Goal: Task Accomplishment & Management: Use online tool/utility

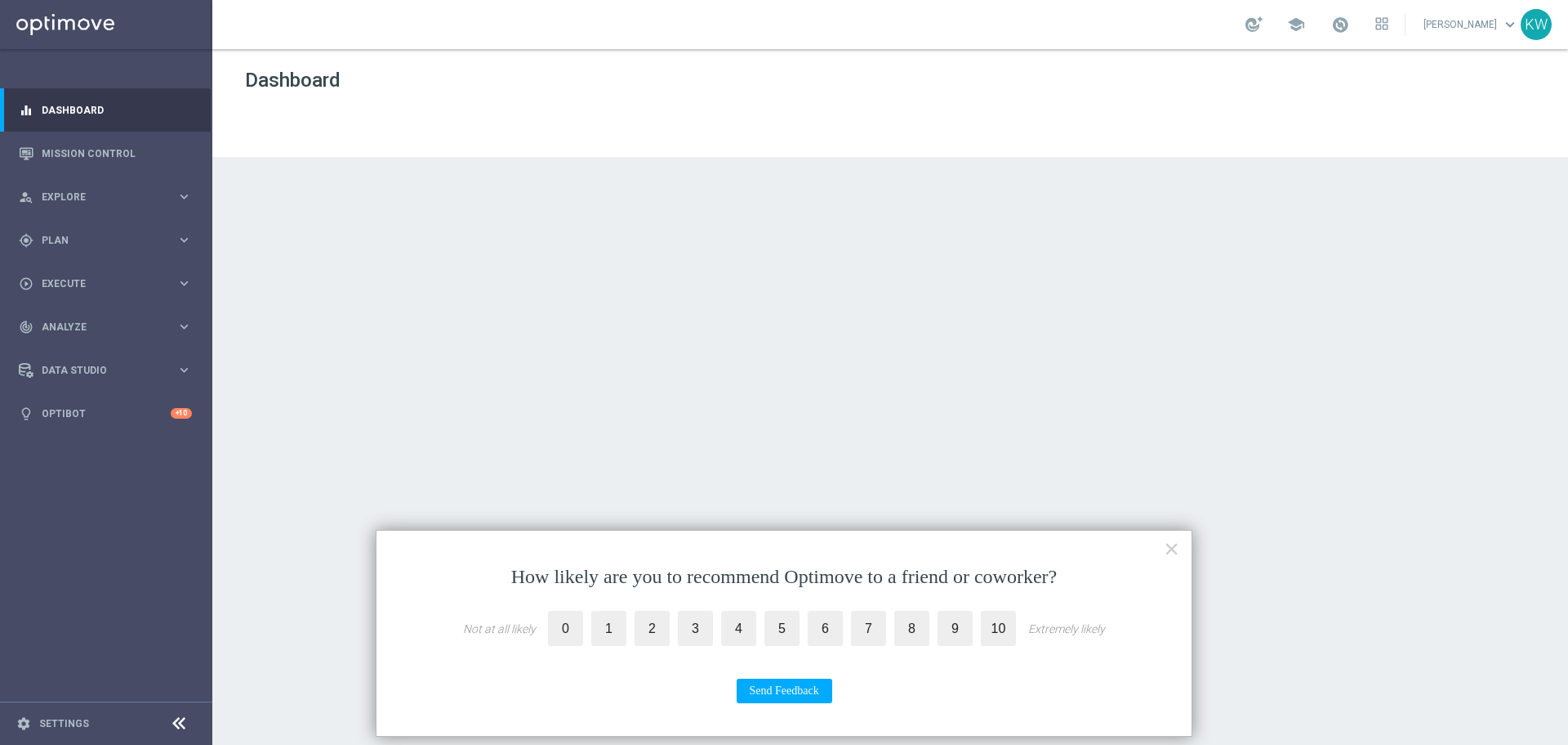
click at [1180, 541] on div "How likely are you to recommend Optimove to a friend or coworker? Not at all li…" at bounding box center [784, 632] width 817 height 207
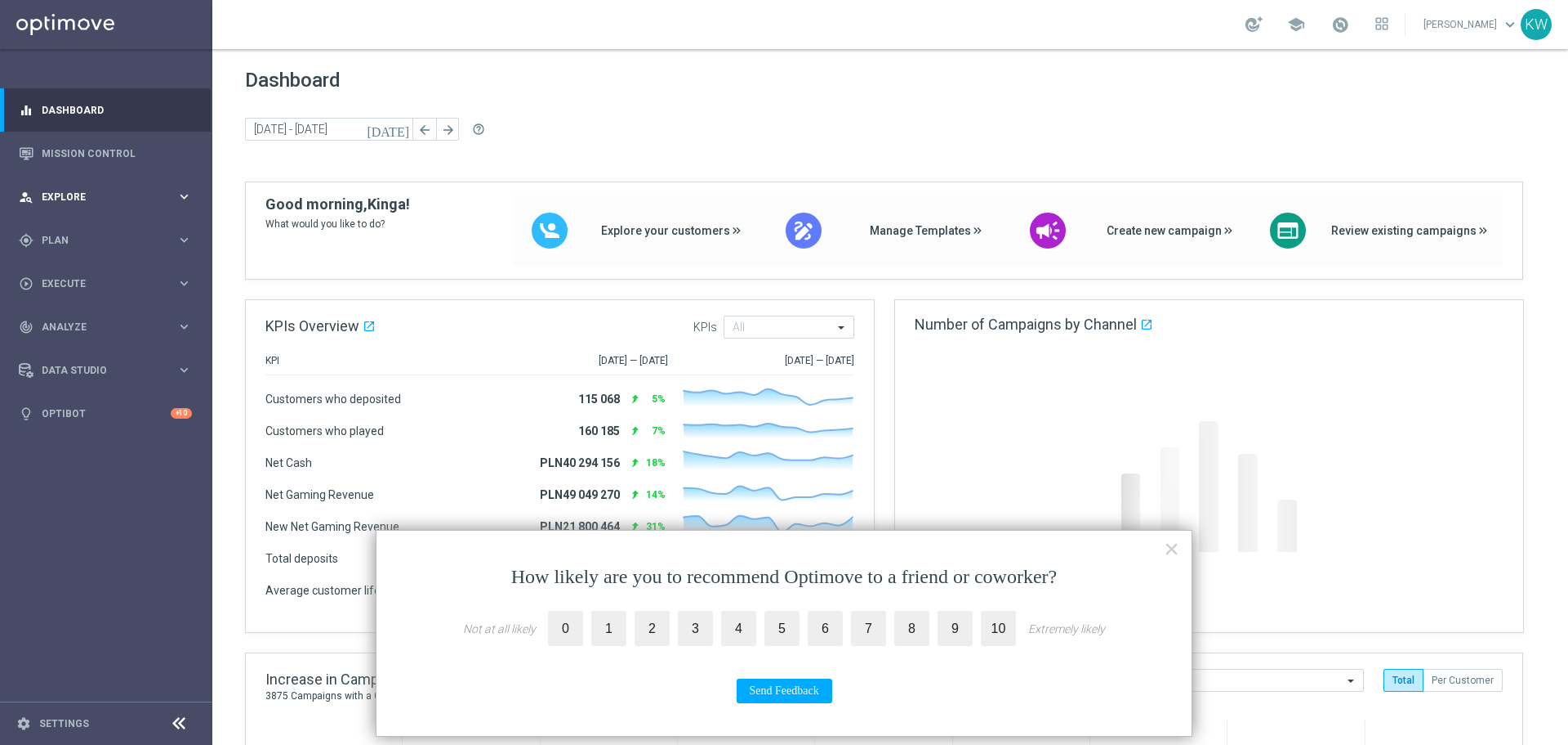
click at [133, 204] on div "person_search Explore" at bounding box center [98, 197] width 158 height 15
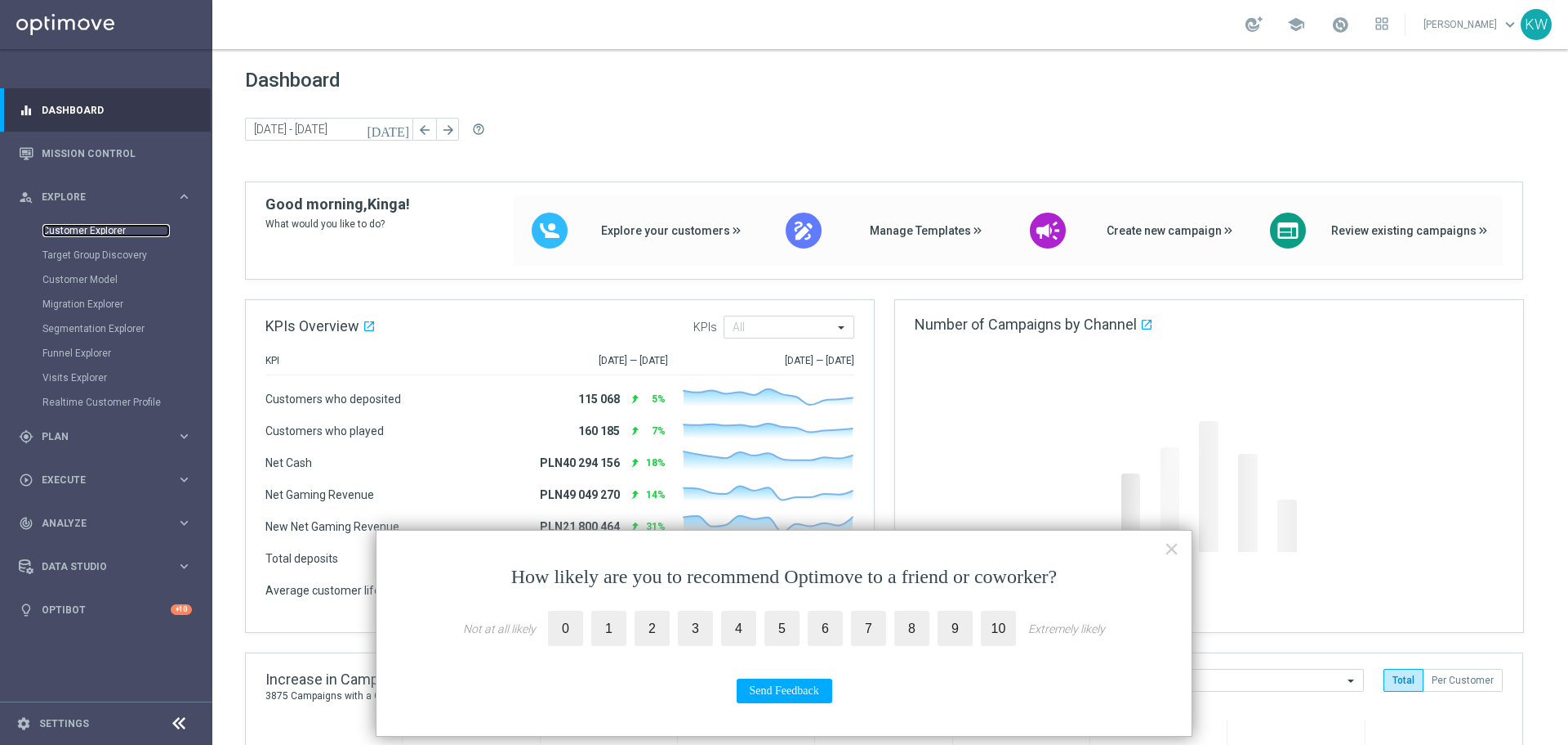
click at [109, 230] on link "Customer Explorer" at bounding box center [106, 230] width 127 height 13
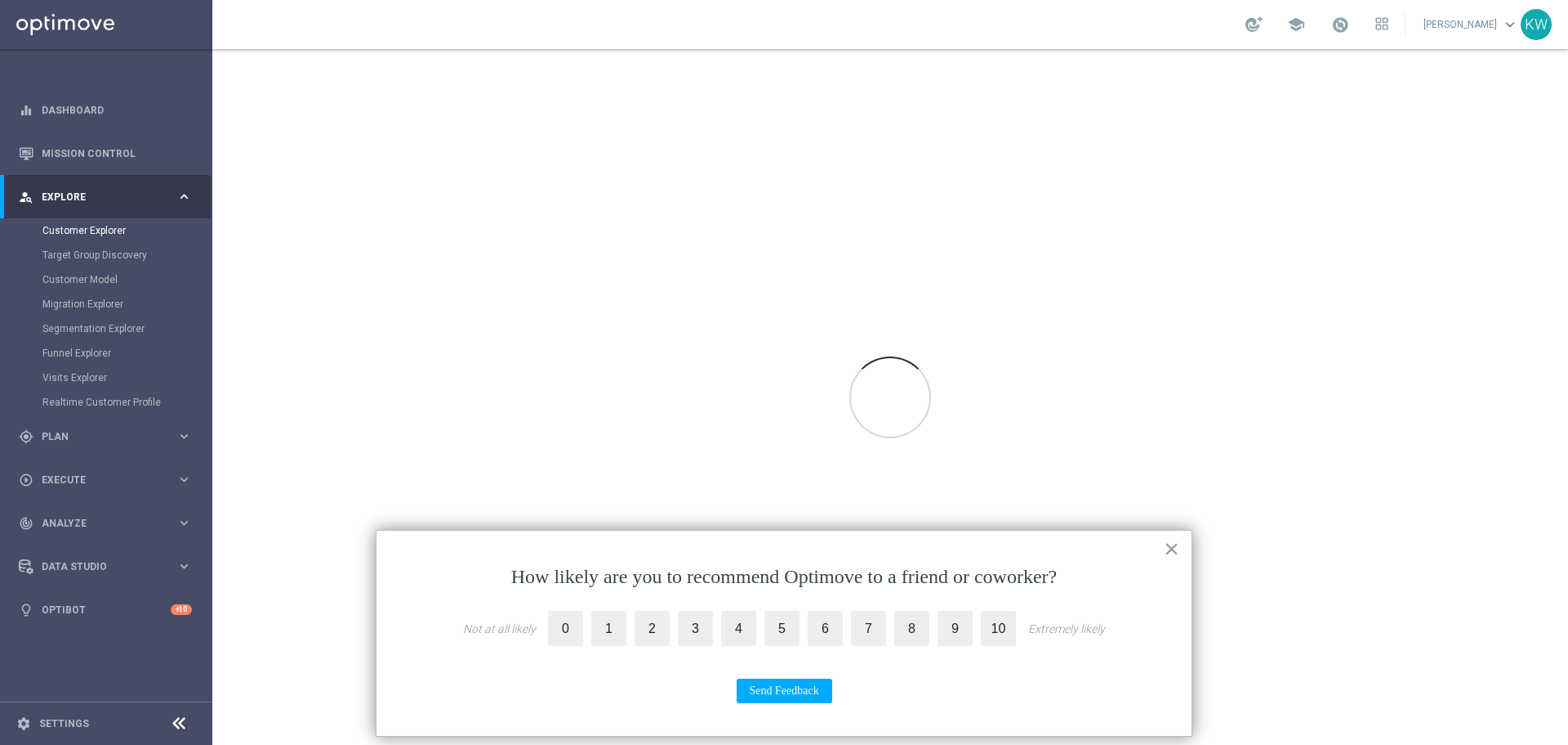
click at [1174, 548] on button "×" at bounding box center [1172, 548] width 16 height 26
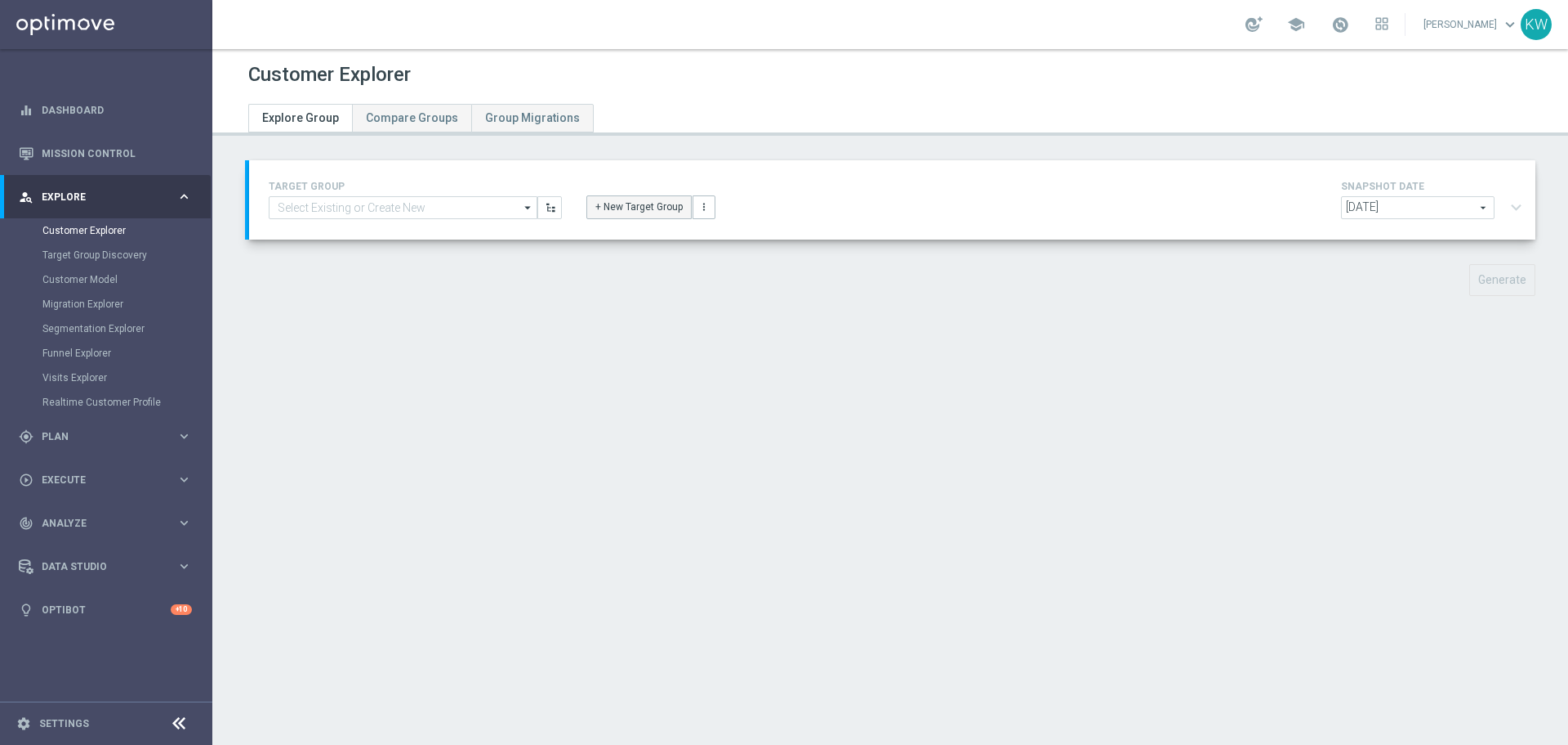
click at [587, 206] on button "+ New Target Group" at bounding box center [639, 207] width 106 height 23
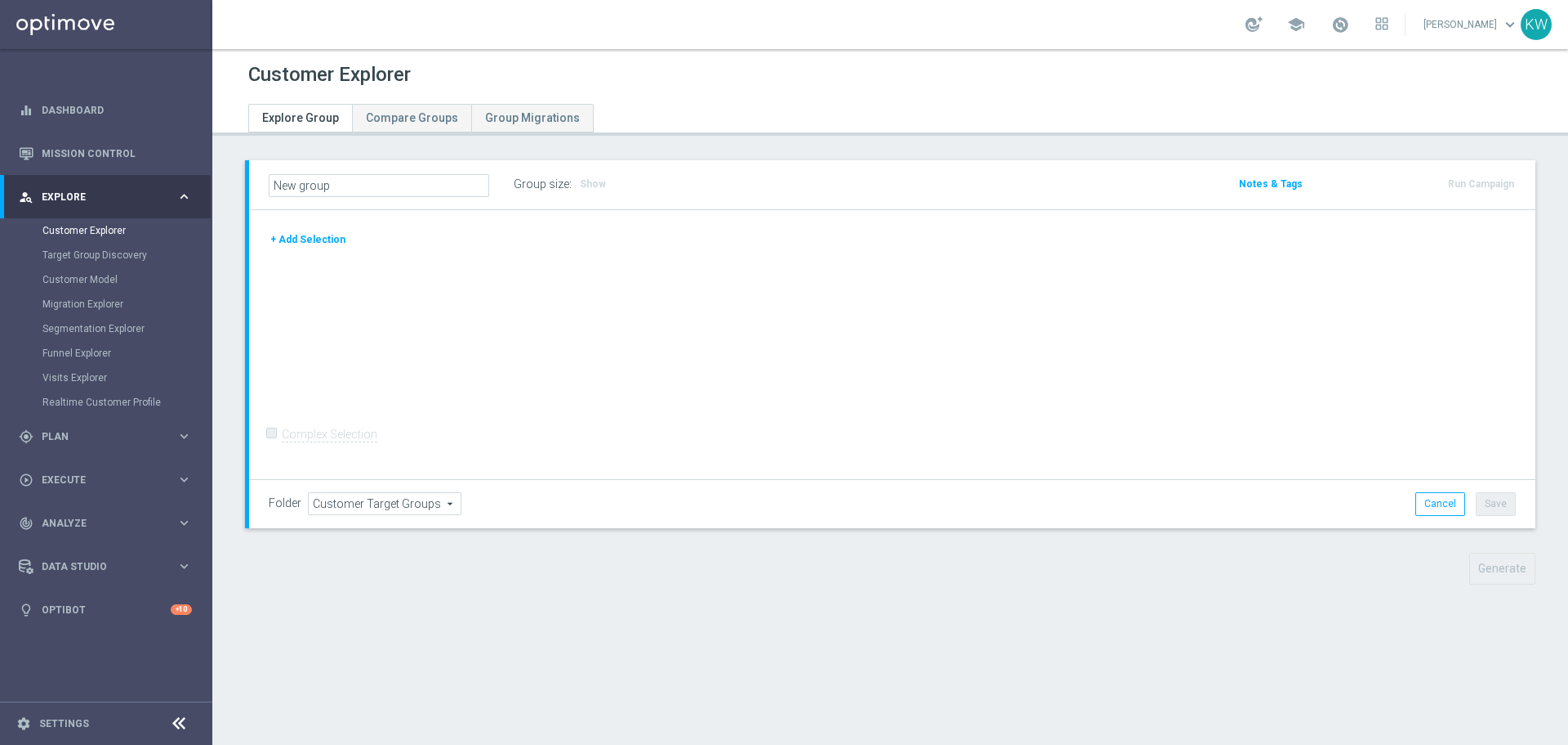
click at [298, 231] on button "+ Add Selection" at bounding box center [307, 239] width 78 height 18
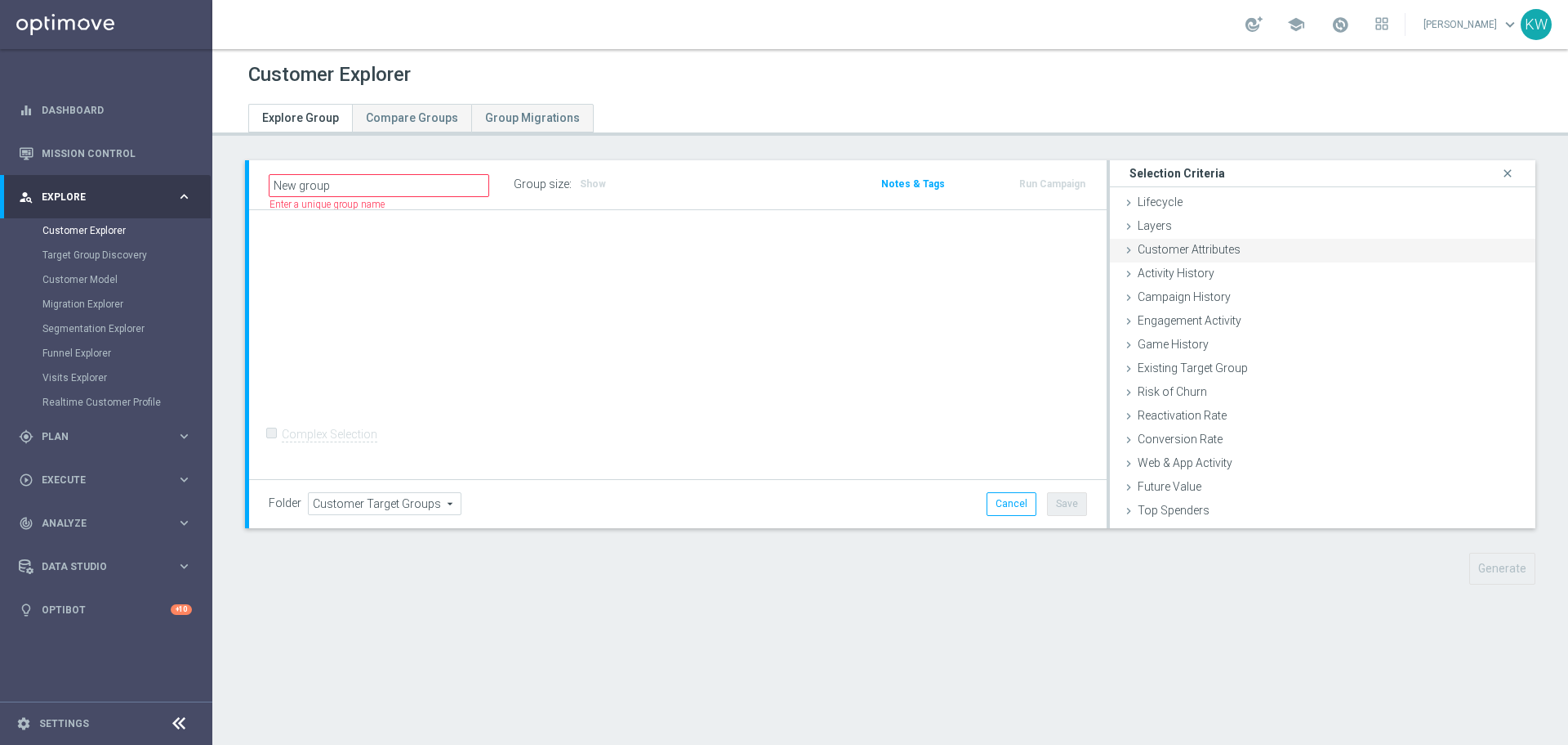
click at [1366, 248] on div "Customer Attributes done" at bounding box center [1322, 251] width 426 height 25
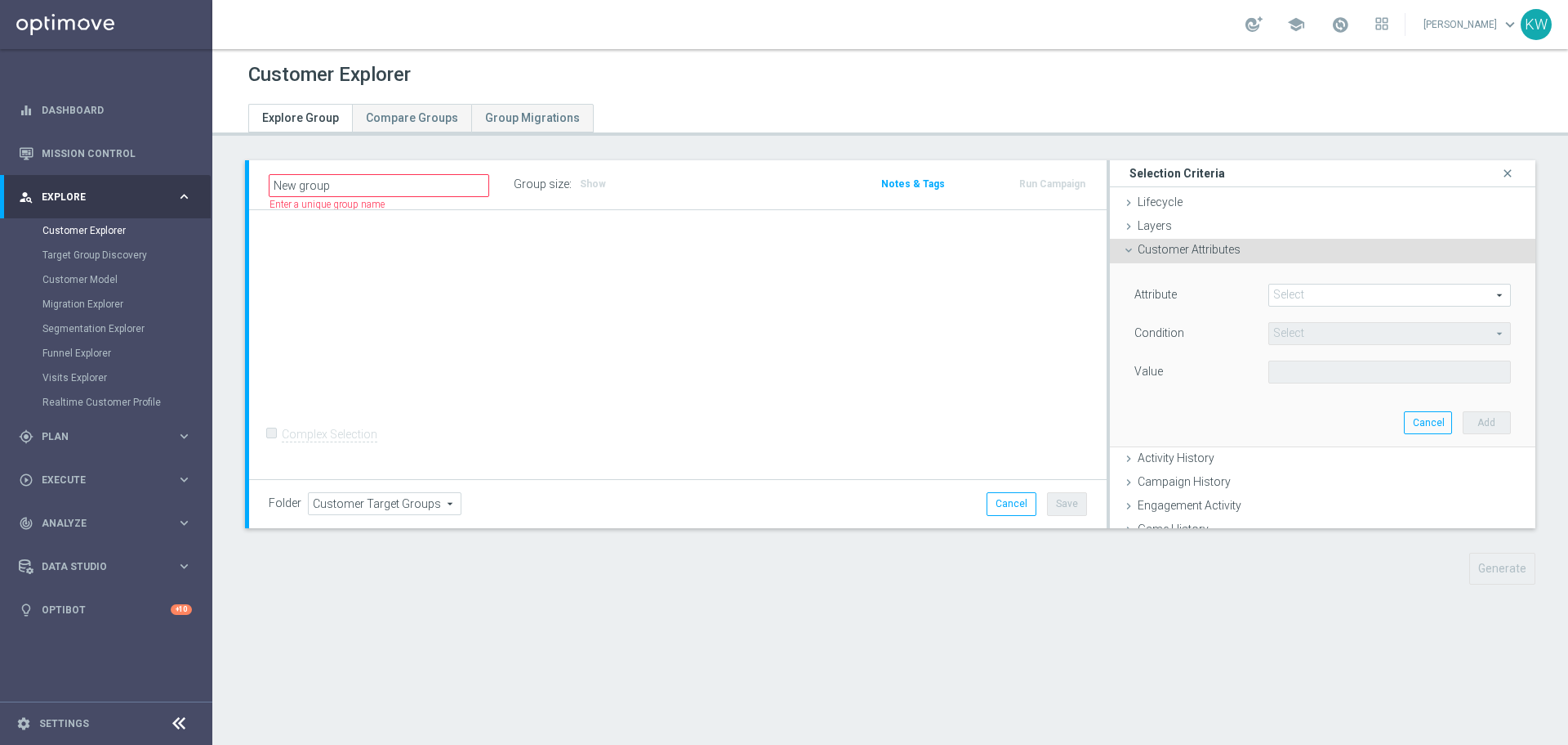
click at [1362, 291] on span at bounding box center [1390, 295] width 241 height 22
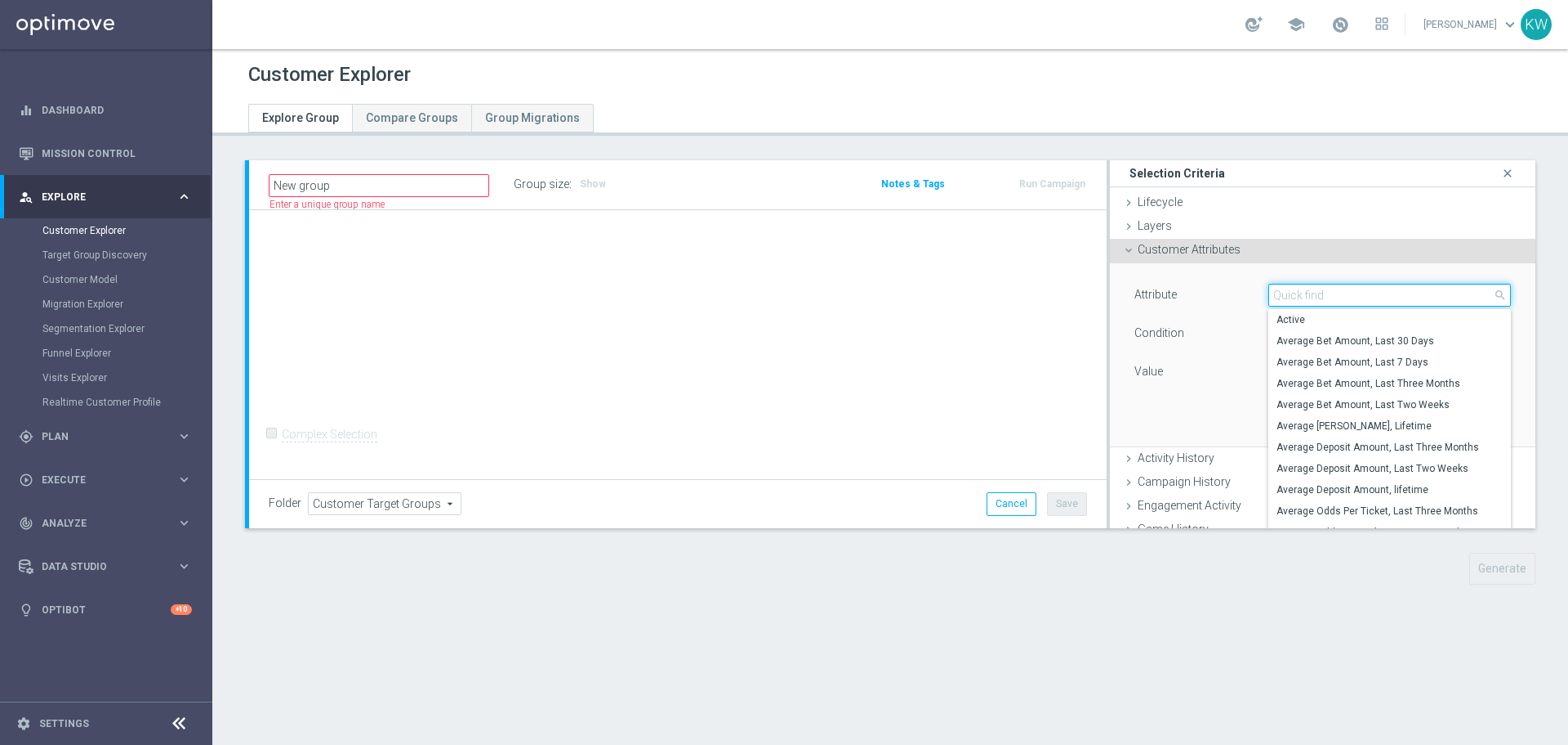
click at [1362, 291] on input "search" at bounding box center [1390, 294] width 243 height 23
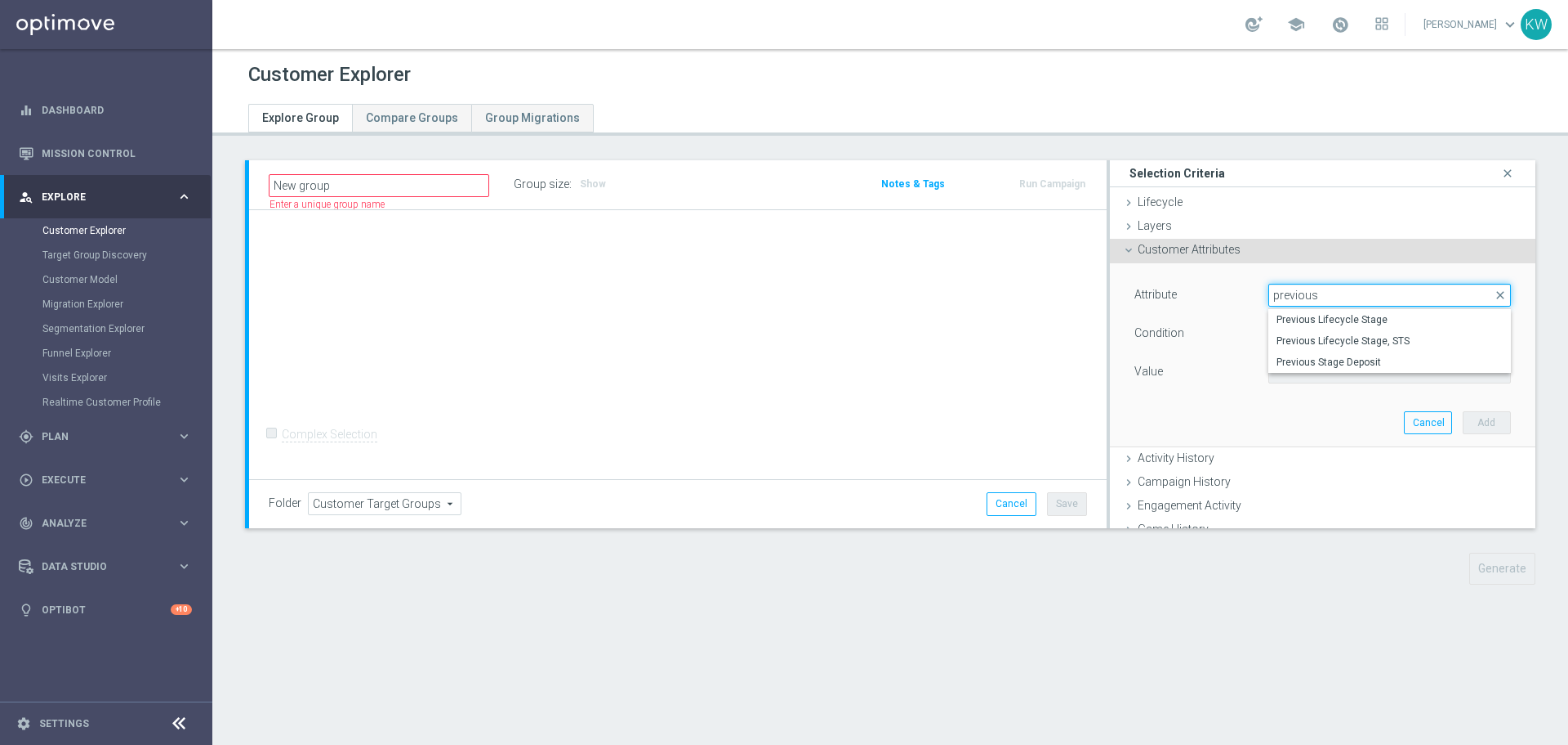
type input "previous"
click at [725, 351] on div "+ Add Selection Complex Selection Invalid Expression" at bounding box center [677, 345] width 858 height 270
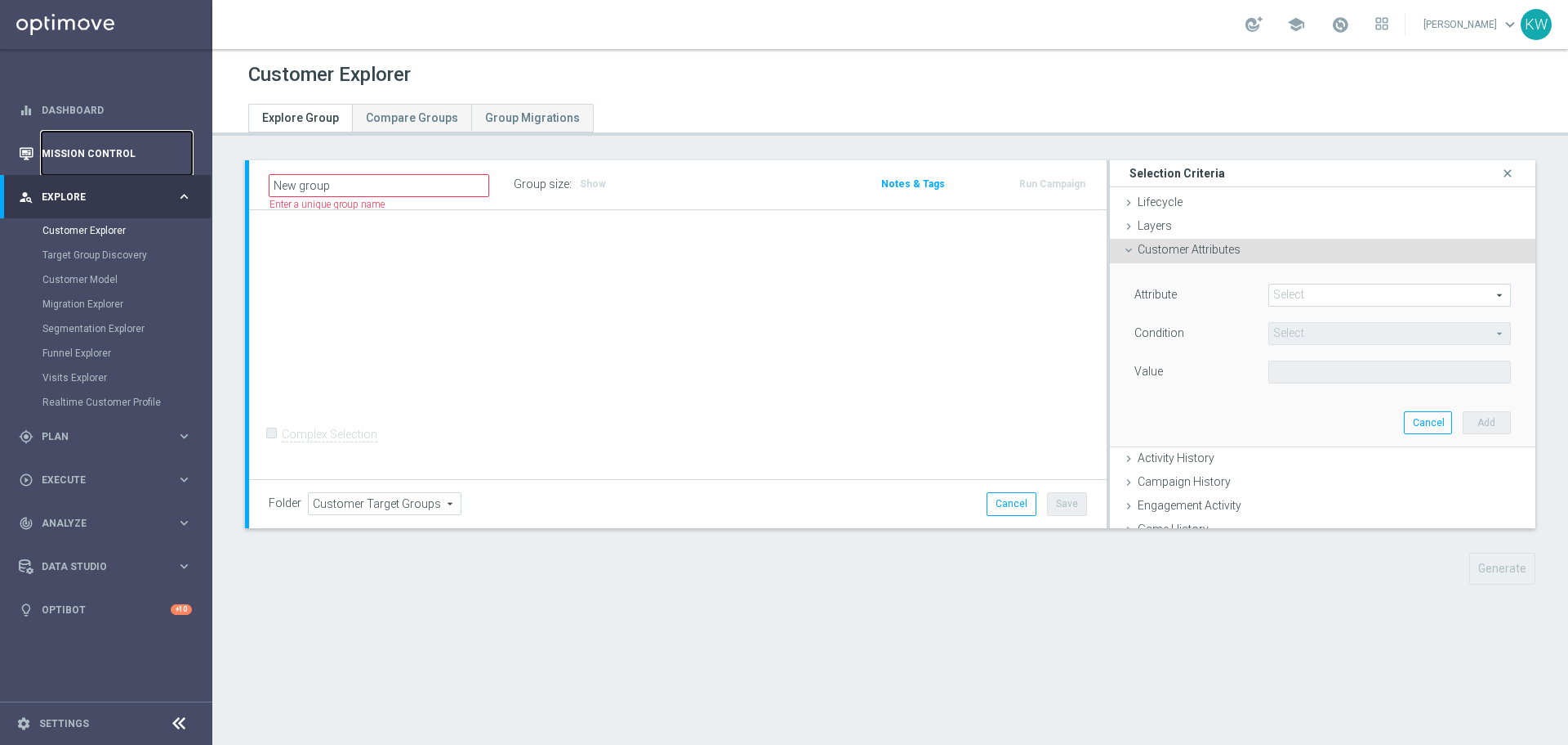
click at [68, 147] on link "Mission Control" at bounding box center [117, 153] width 150 height 43
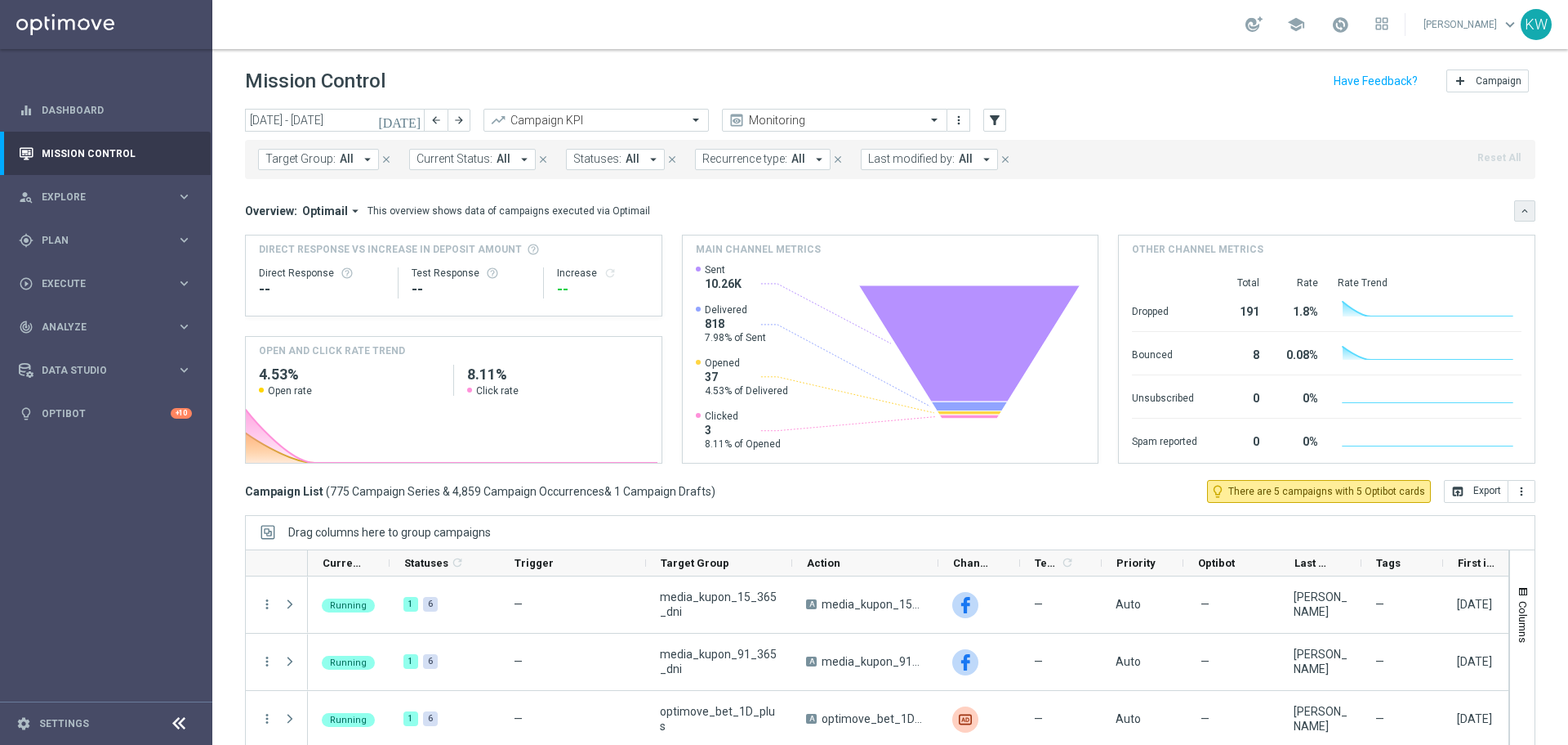
click at [1520, 212] on icon "keyboard_arrow_down" at bounding box center [1526, 211] width 12 height 12
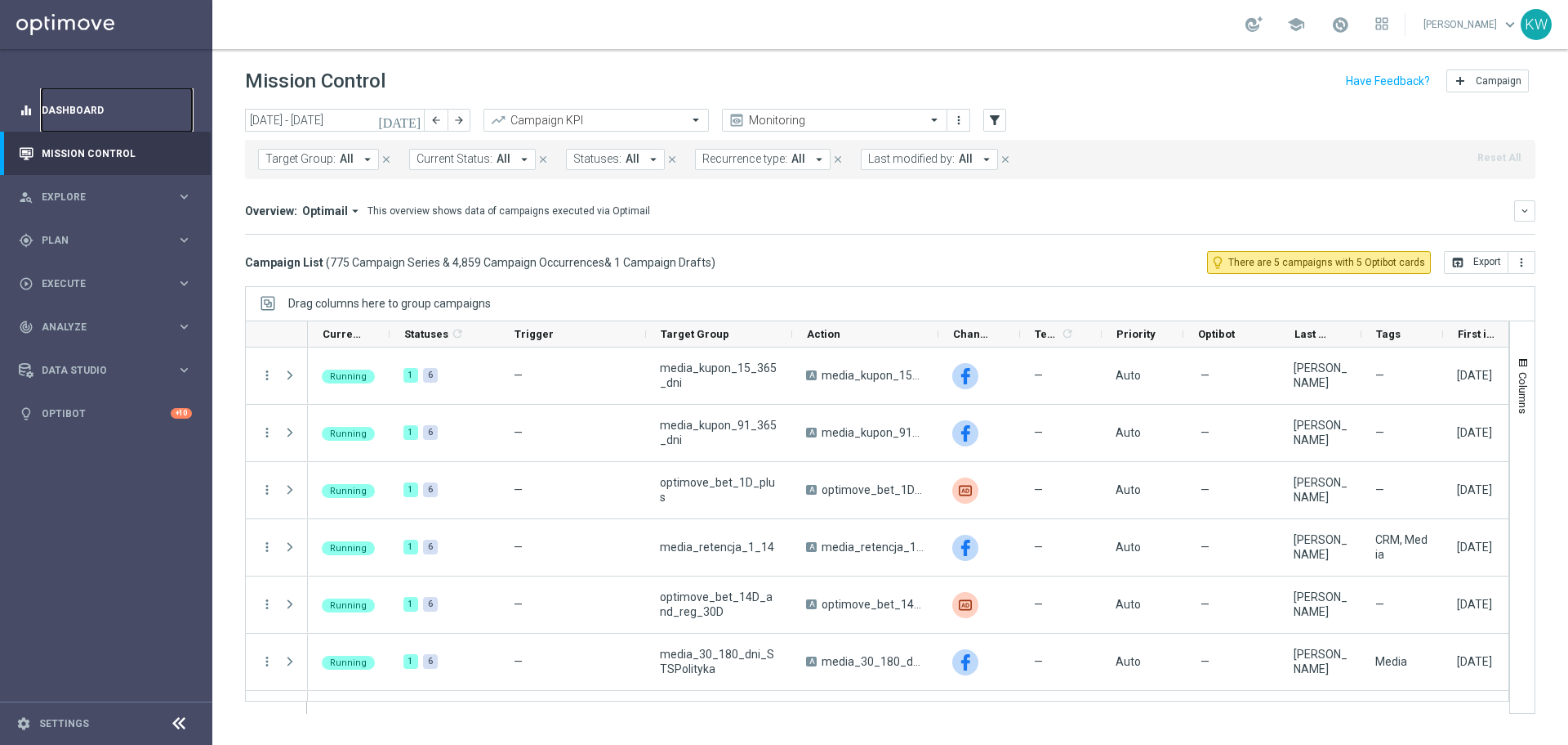
click at [110, 99] on link "Dashboard" at bounding box center [117, 110] width 150 height 43
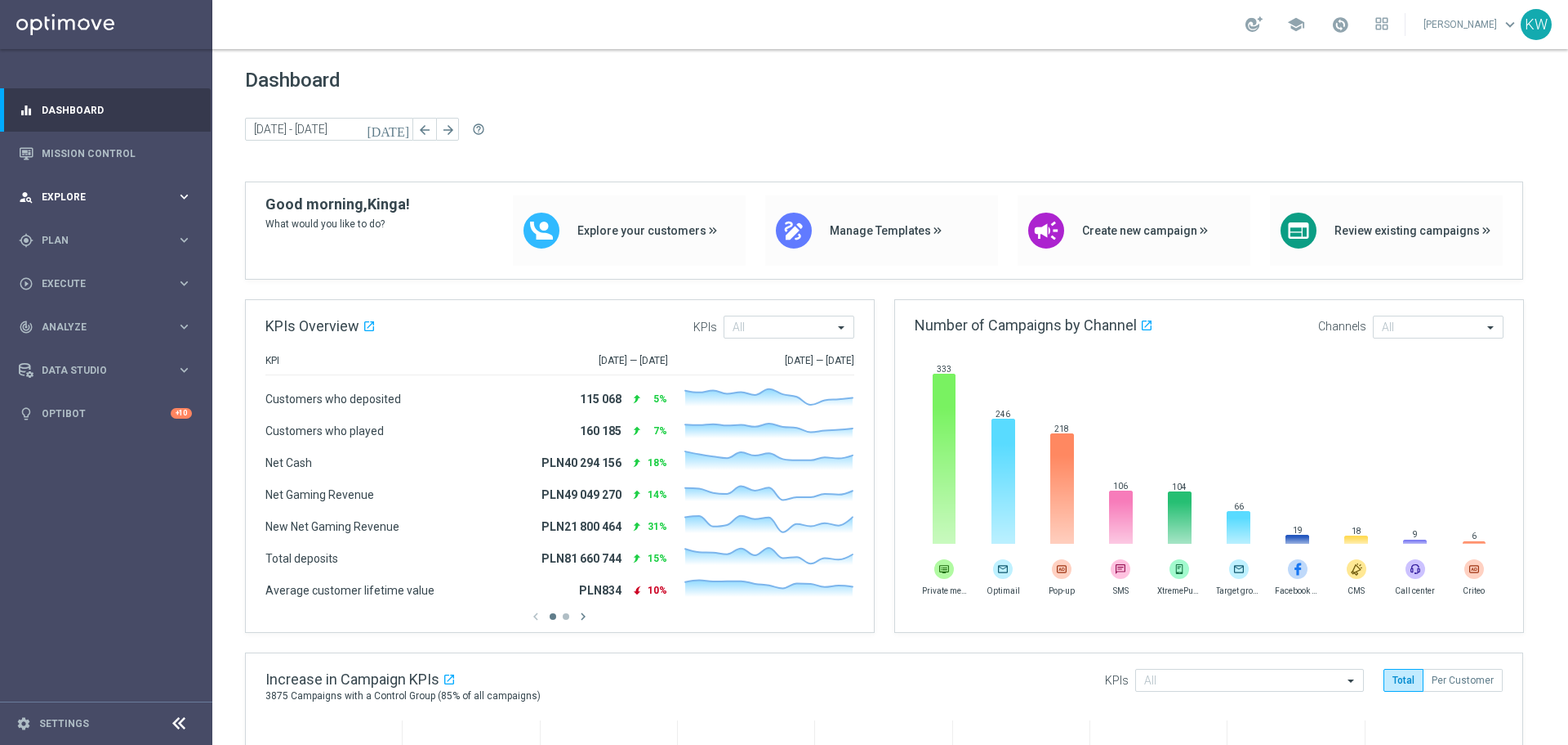
click at [126, 187] on div "person_search Explore keyboard_arrow_right" at bounding box center [105, 197] width 210 height 43
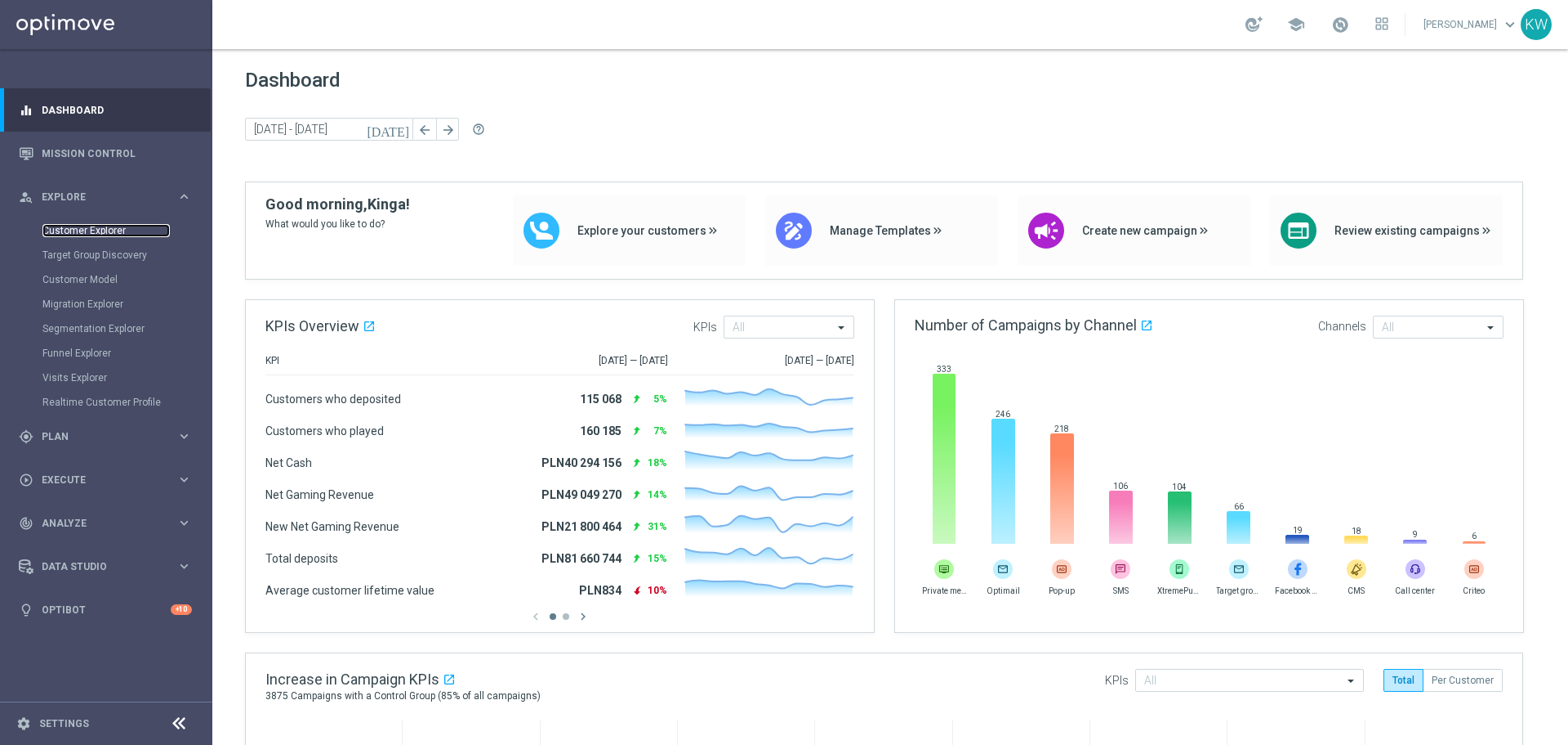
click at [139, 226] on link "Customer Explorer" at bounding box center [106, 230] width 127 height 13
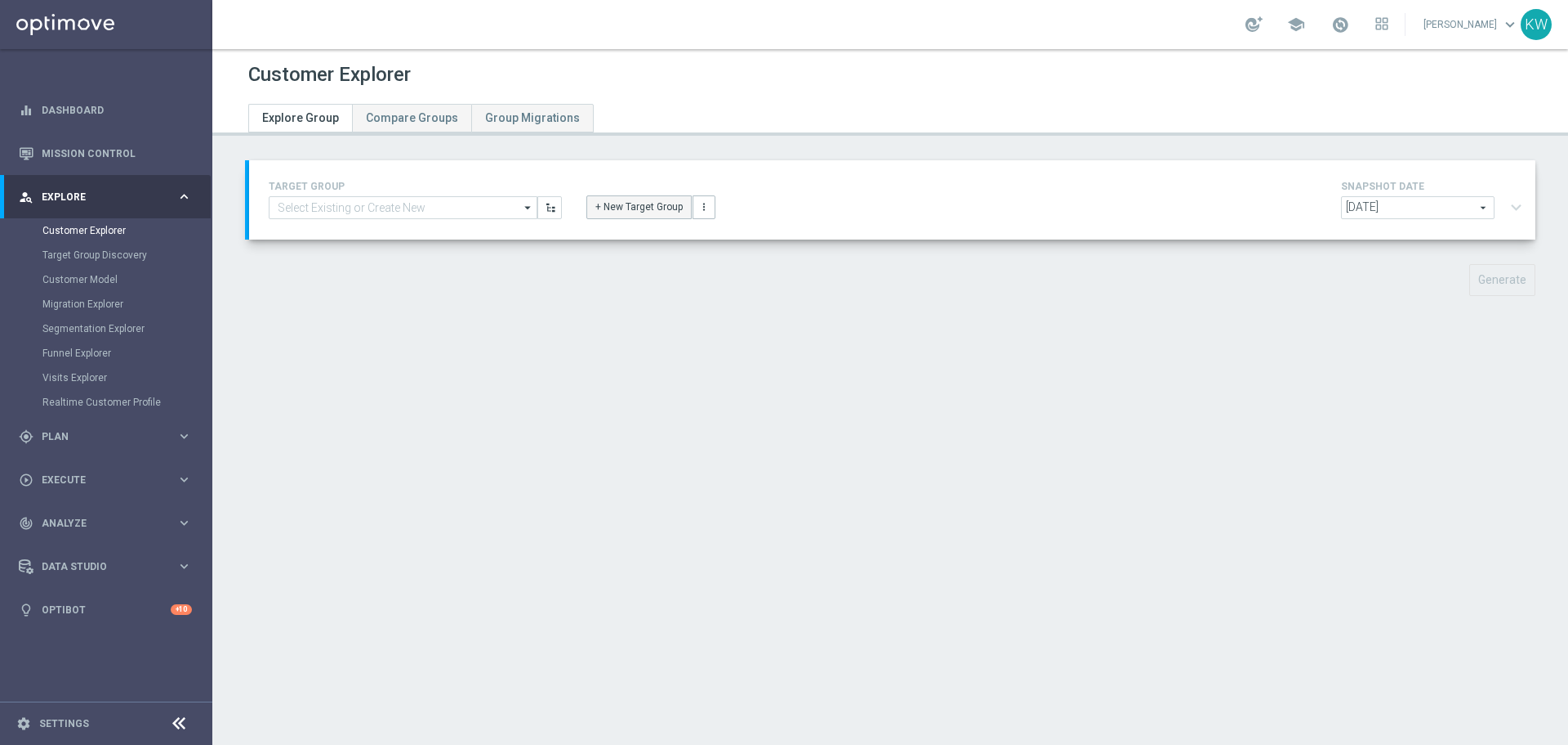
click at [615, 202] on button "+ New Target Group" at bounding box center [639, 207] width 106 height 23
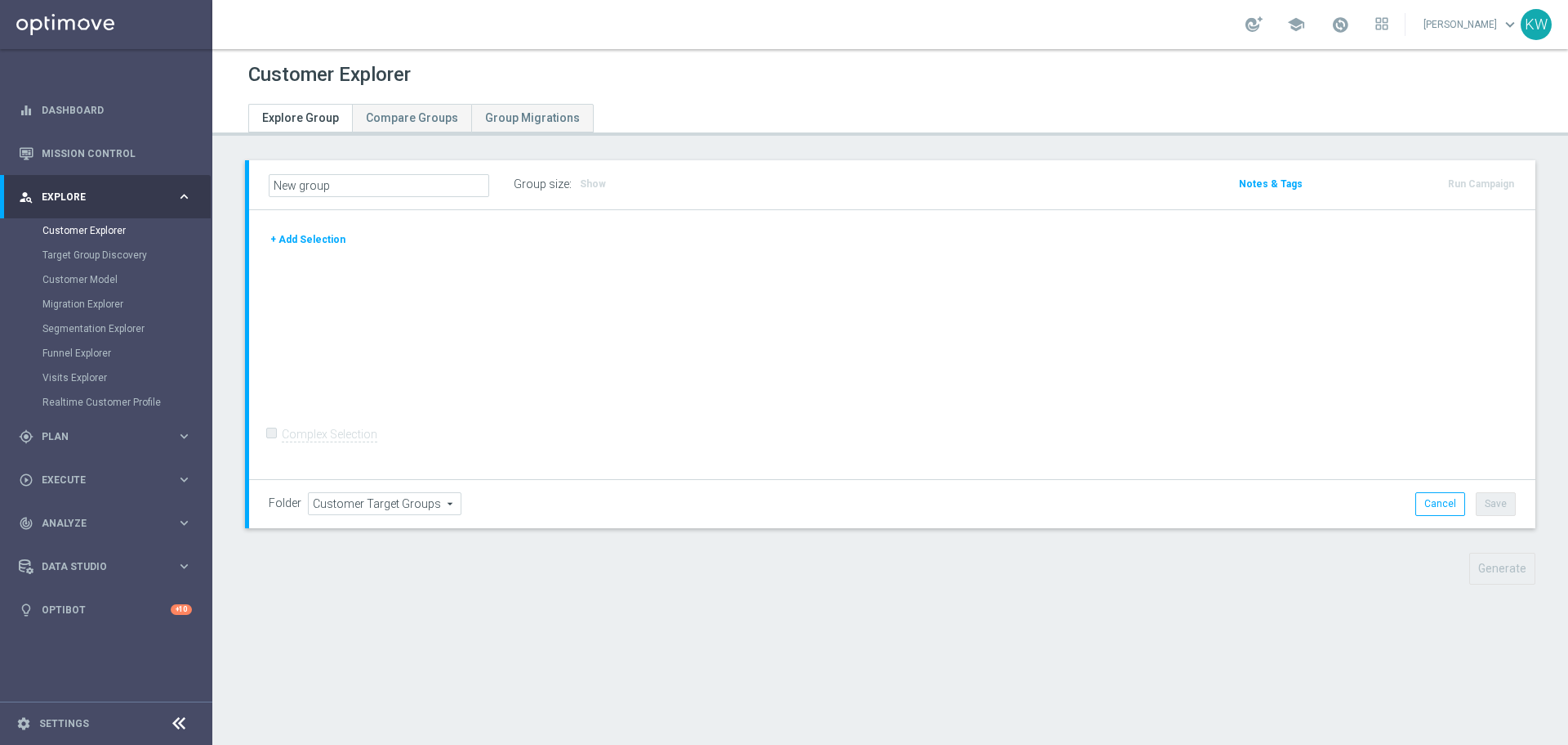
click at [309, 242] on button "+ Add Selection" at bounding box center [307, 239] width 78 height 18
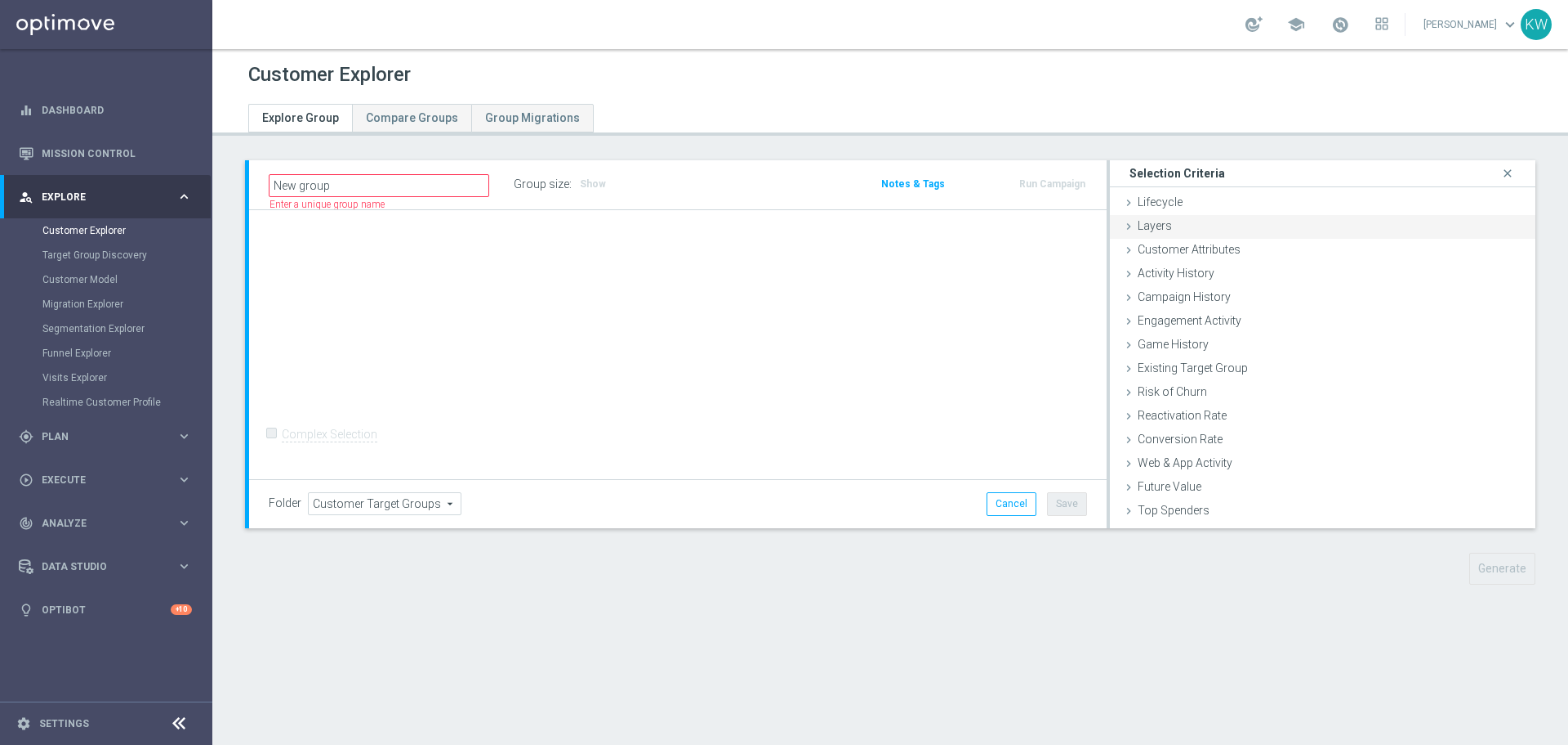
click at [1170, 234] on div "Layers done" at bounding box center [1322, 227] width 426 height 25
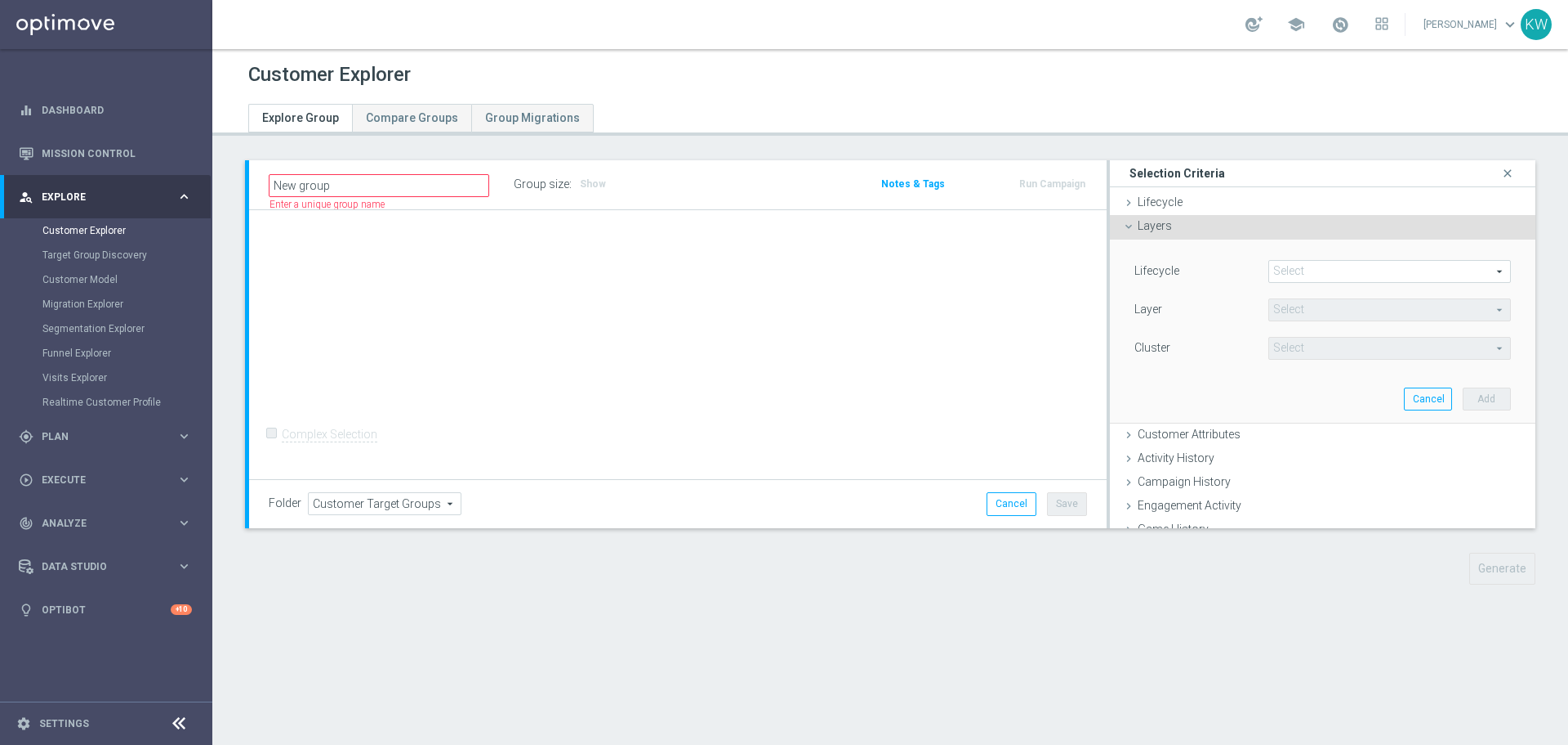
click at [1178, 227] on div "Layers done" at bounding box center [1322, 227] width 426 height 25
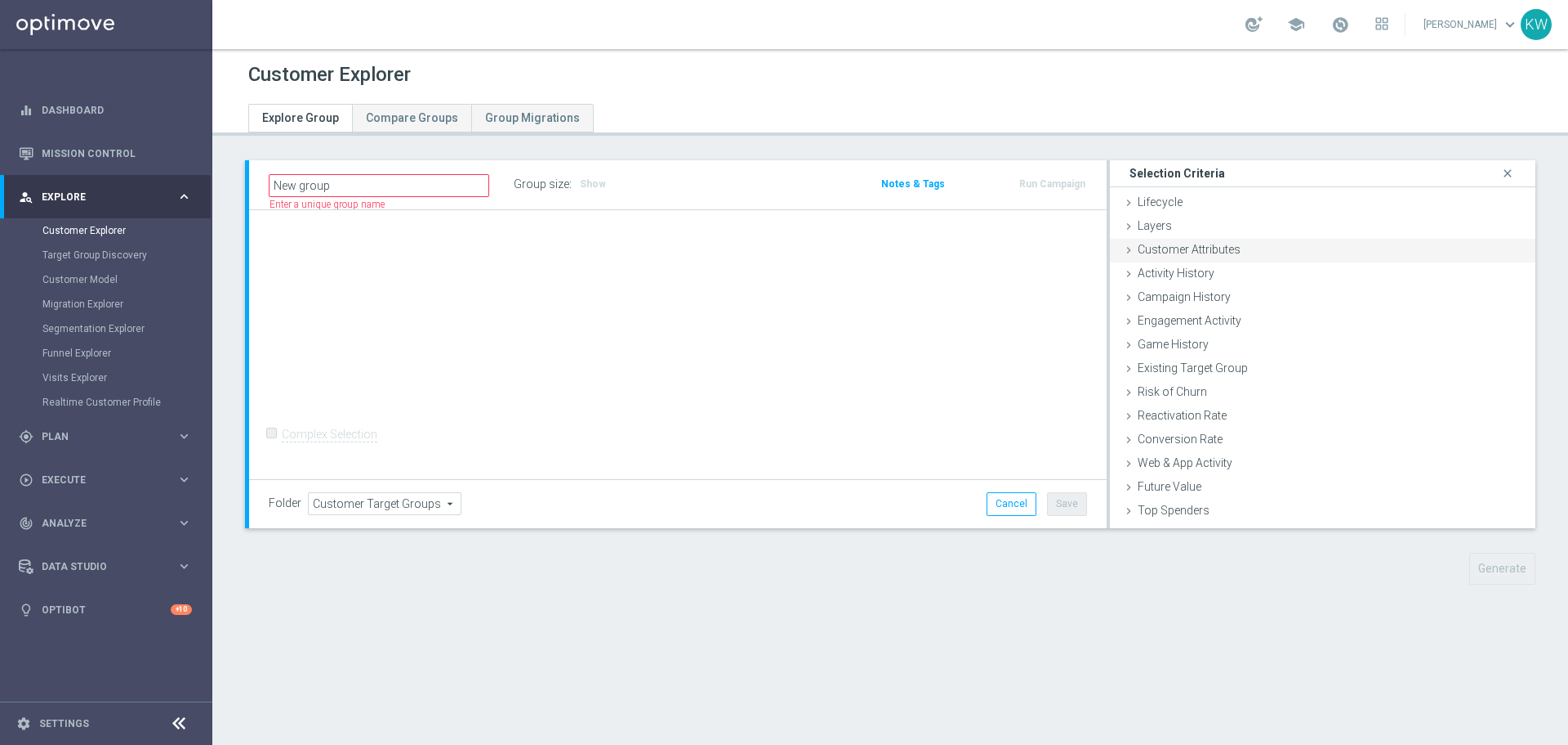
click at [1179, 260] on div "Customer Attributes done" at bounding box center [1322, 251] width 426 height 25
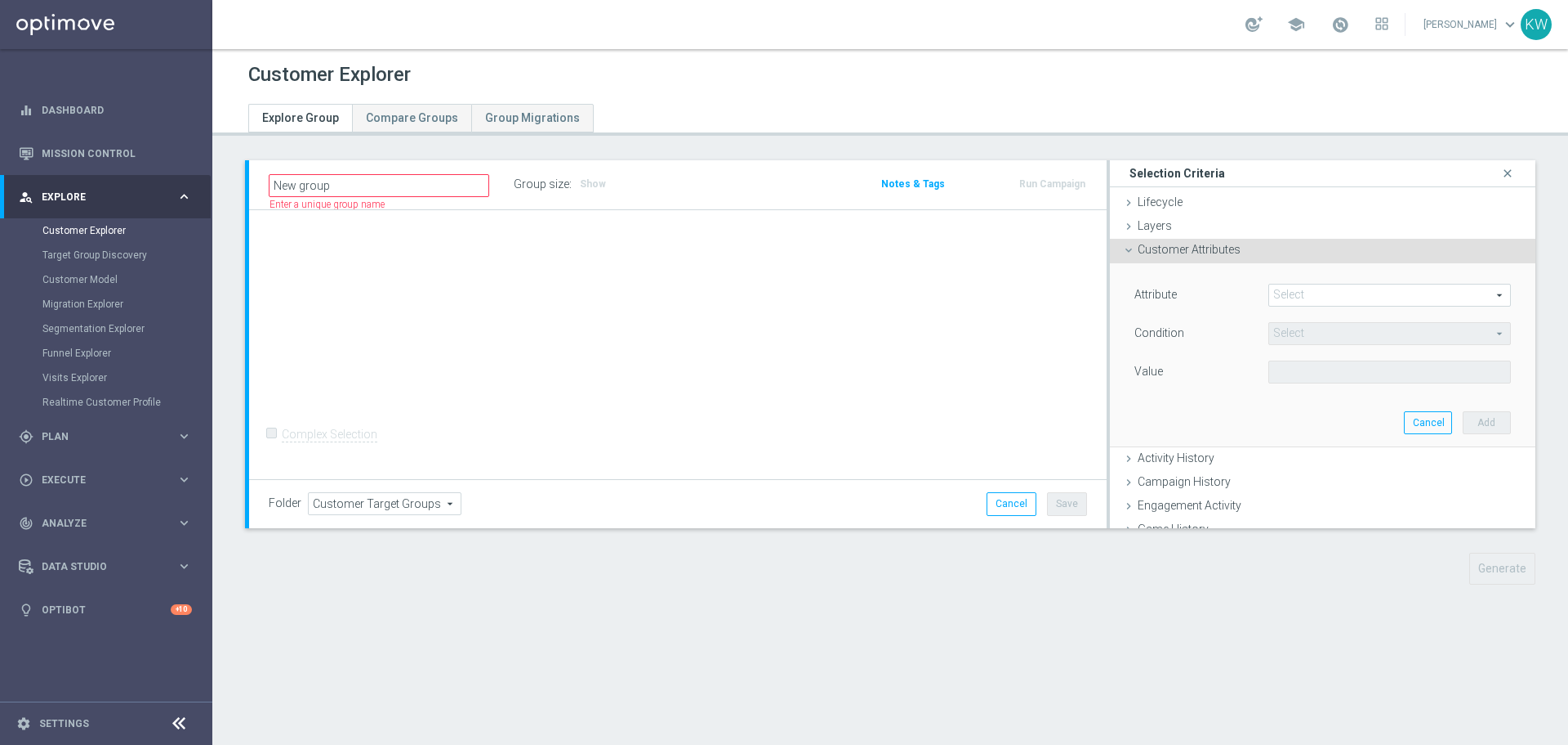
click at [1310, 289] on span at bounding box center [1390, 295] width 241 height 22
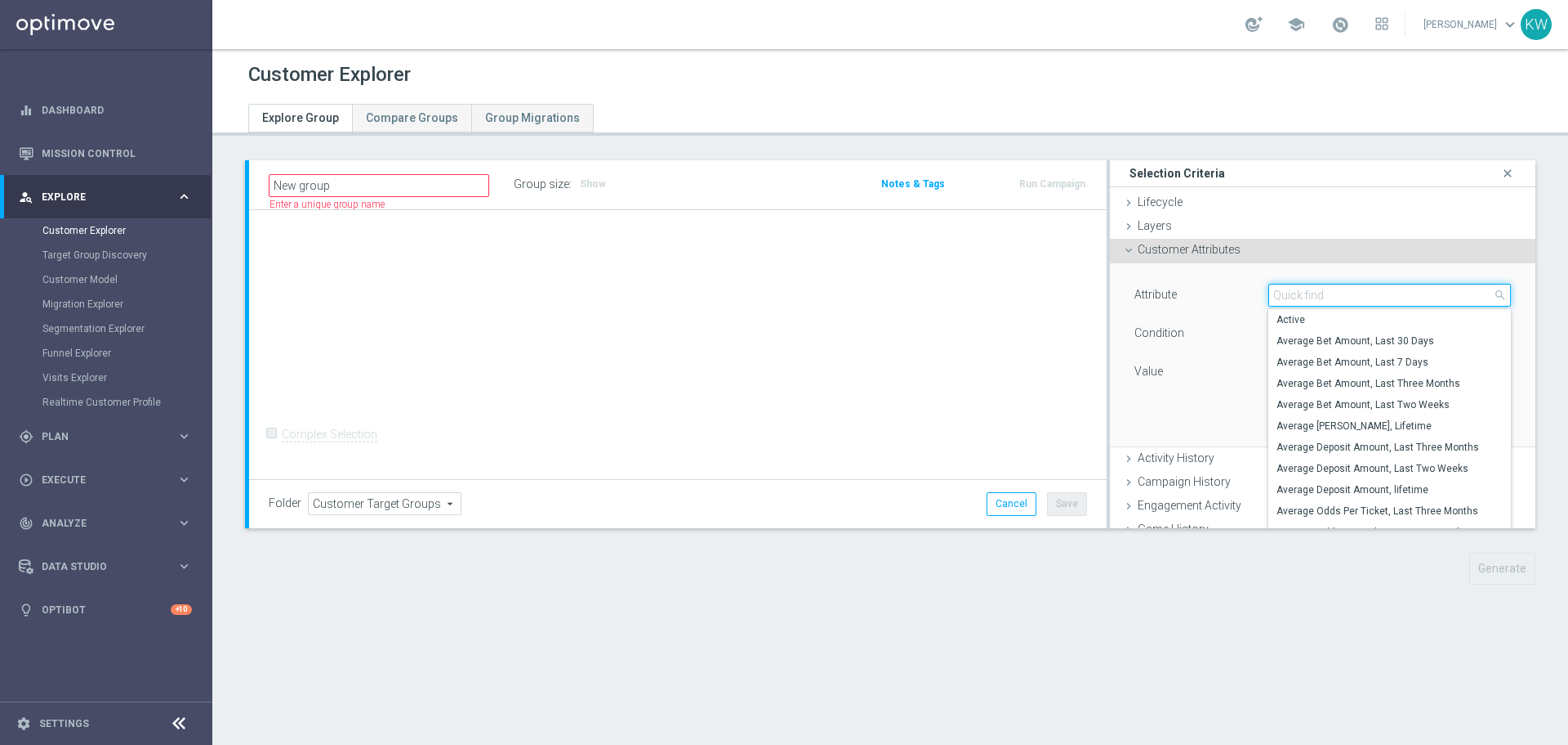
click at [1310, 289] on input "search" at bounding box center [1390, 294] width 243 height 23
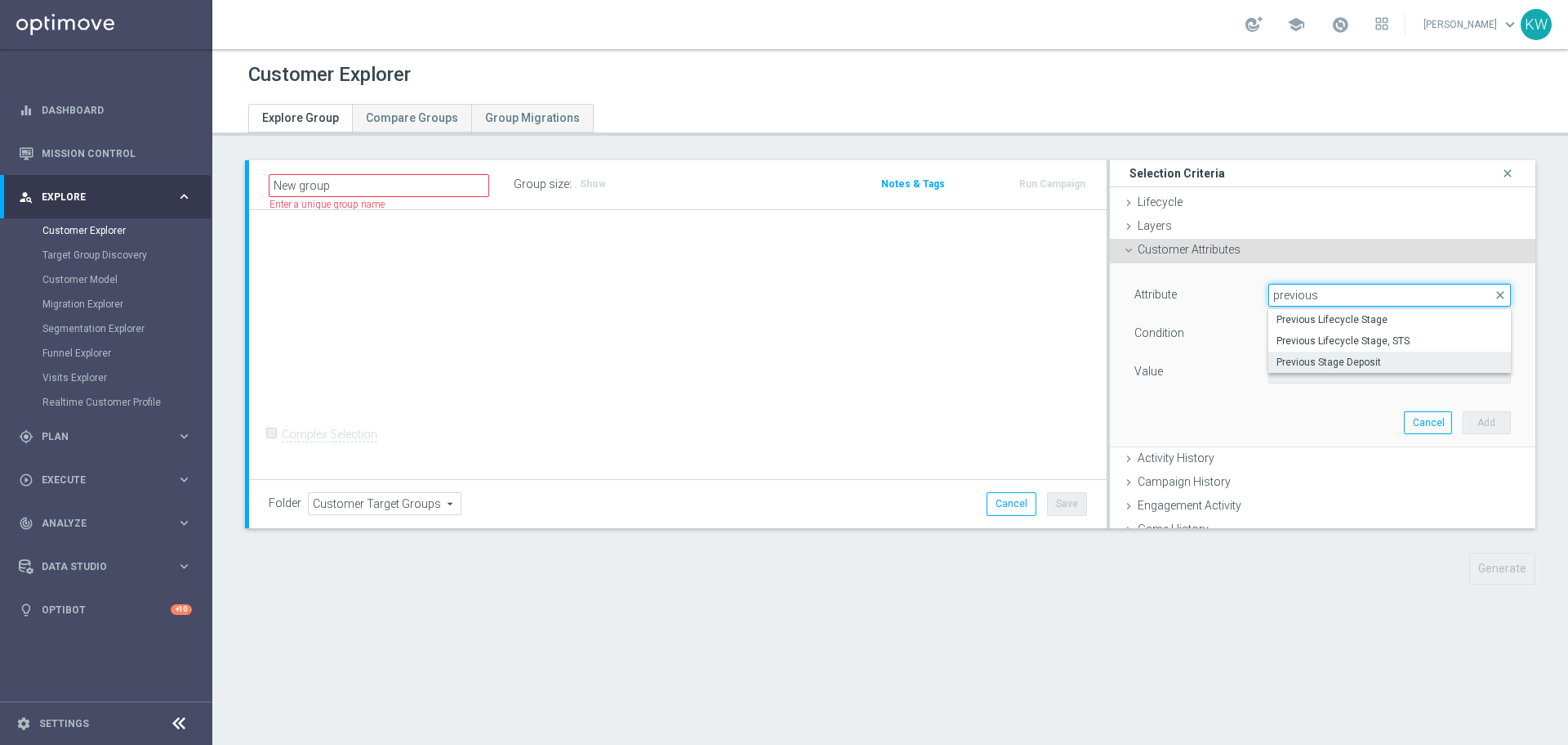
type input "previous"
click at [1350, 368] on span "Previous Stage Deposit" at bounding box center [1389, 362] width 226 height 13
type input "Previous Stage Deposit"
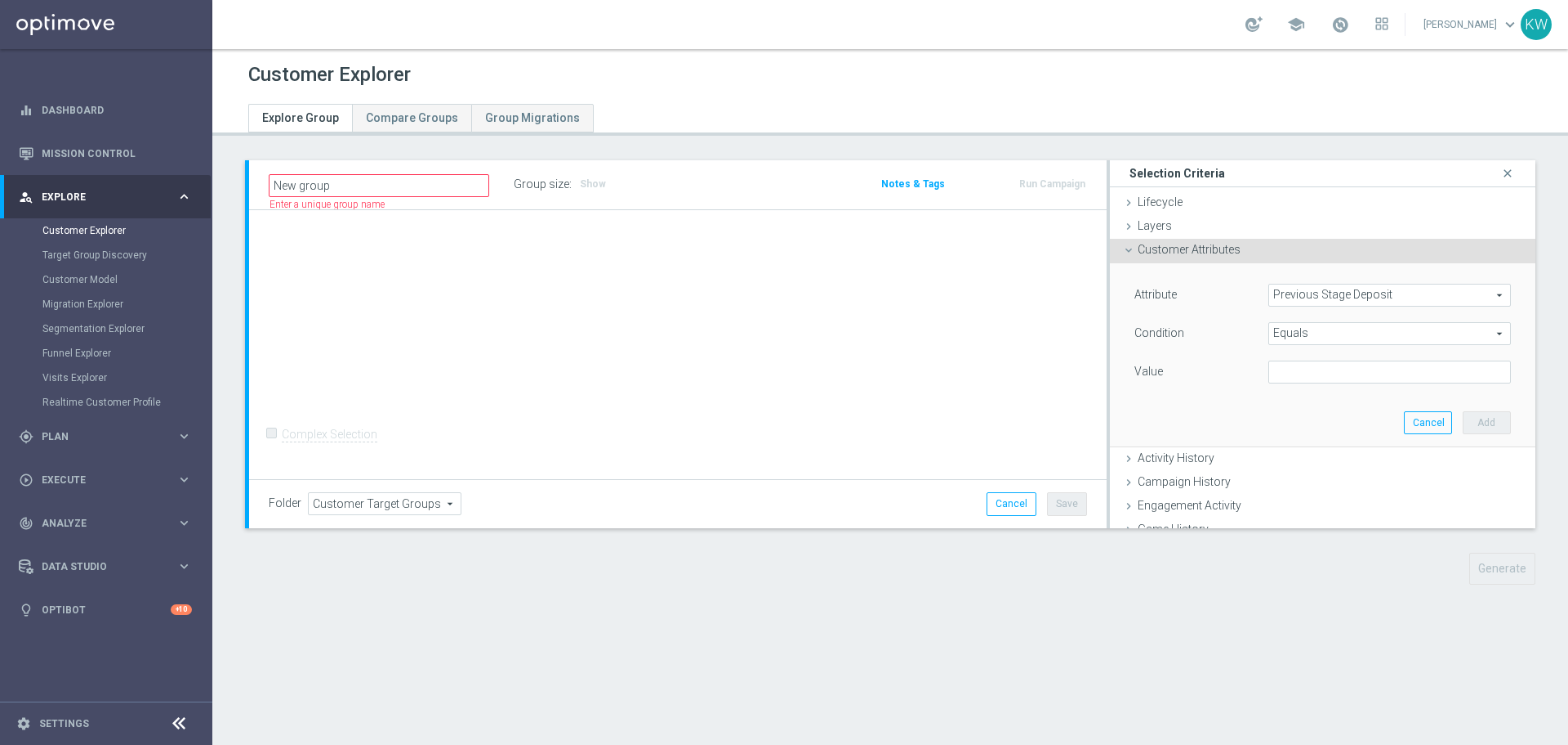
click at [1357, 335] on span "Equals" at bounding box center [1390, 334] width 241 height 22
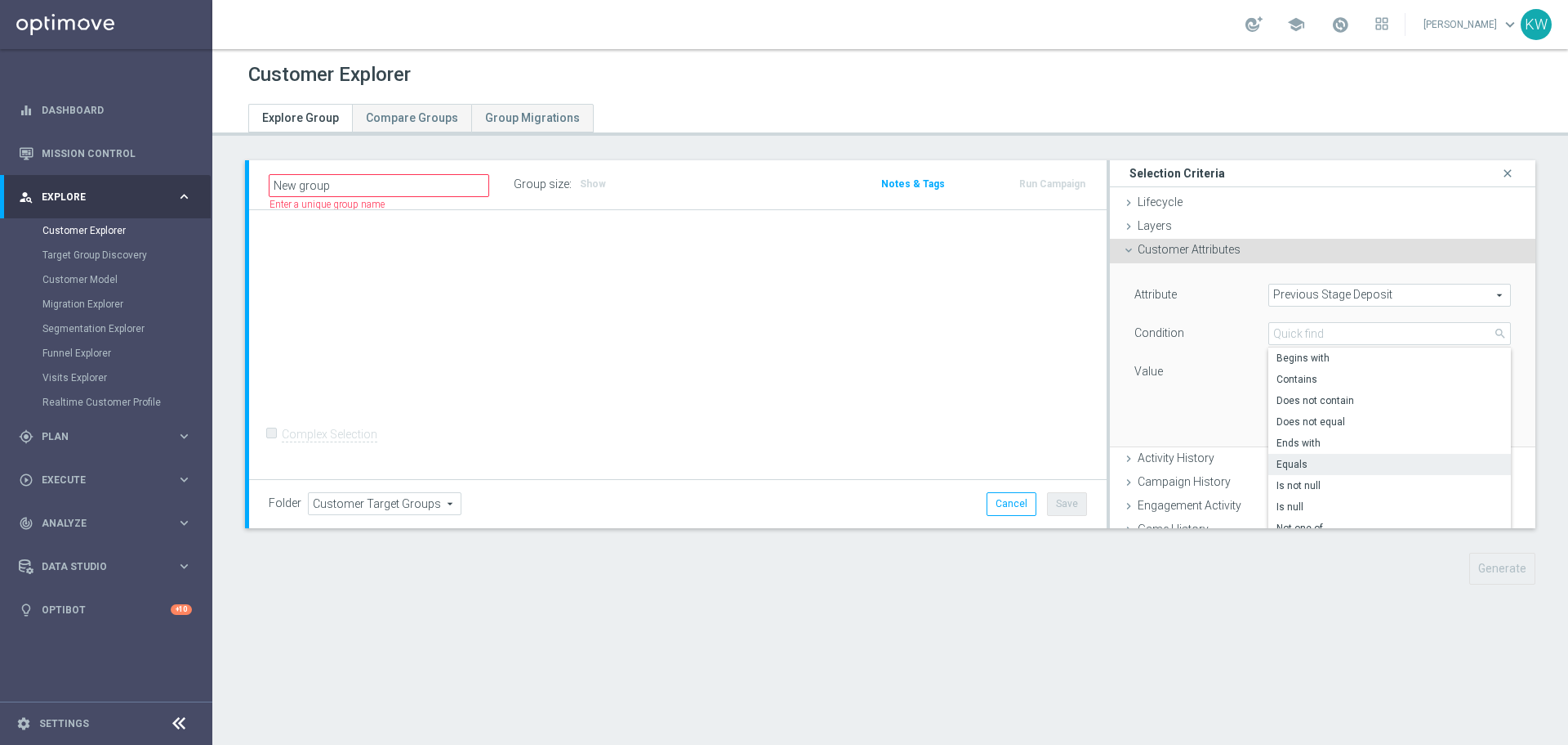
click at [1217, 386] on div "Attribute Previous Stage Deposit Previous Stage Deposit arrow_drop_down search …" at bounding box center [1323, 354] width 401 height 183
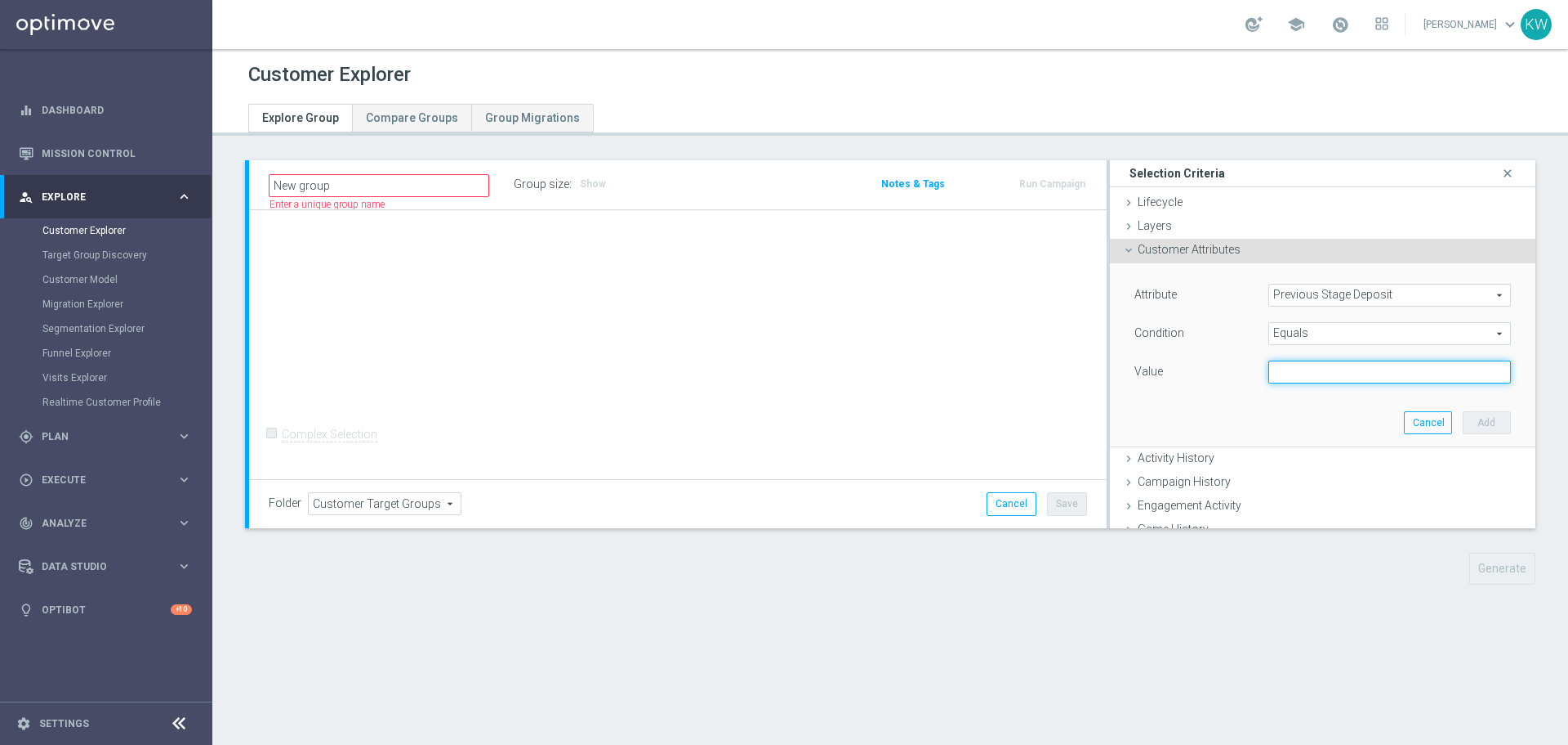
click at [1353, 370] on input "text" at bounding box center [1390, 372] width 243 height 23
click at [1408, 337] on span "Equals" at bounding box center [1390, 334] width 241 height 22
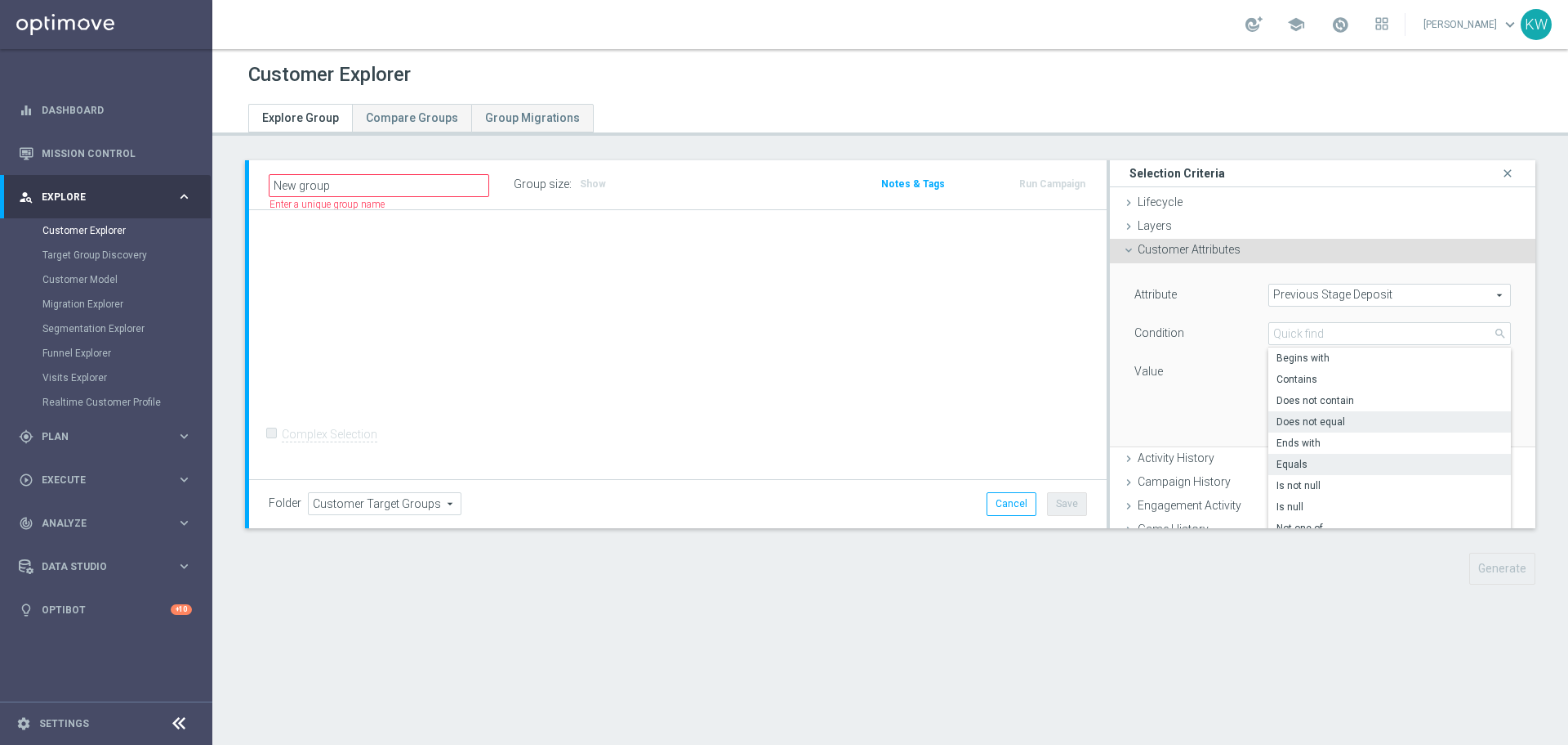
click at [1383, 413] on label "Does not equal" at bounding box center [1390, 422] width 243 height 22
type input "Does not equal"
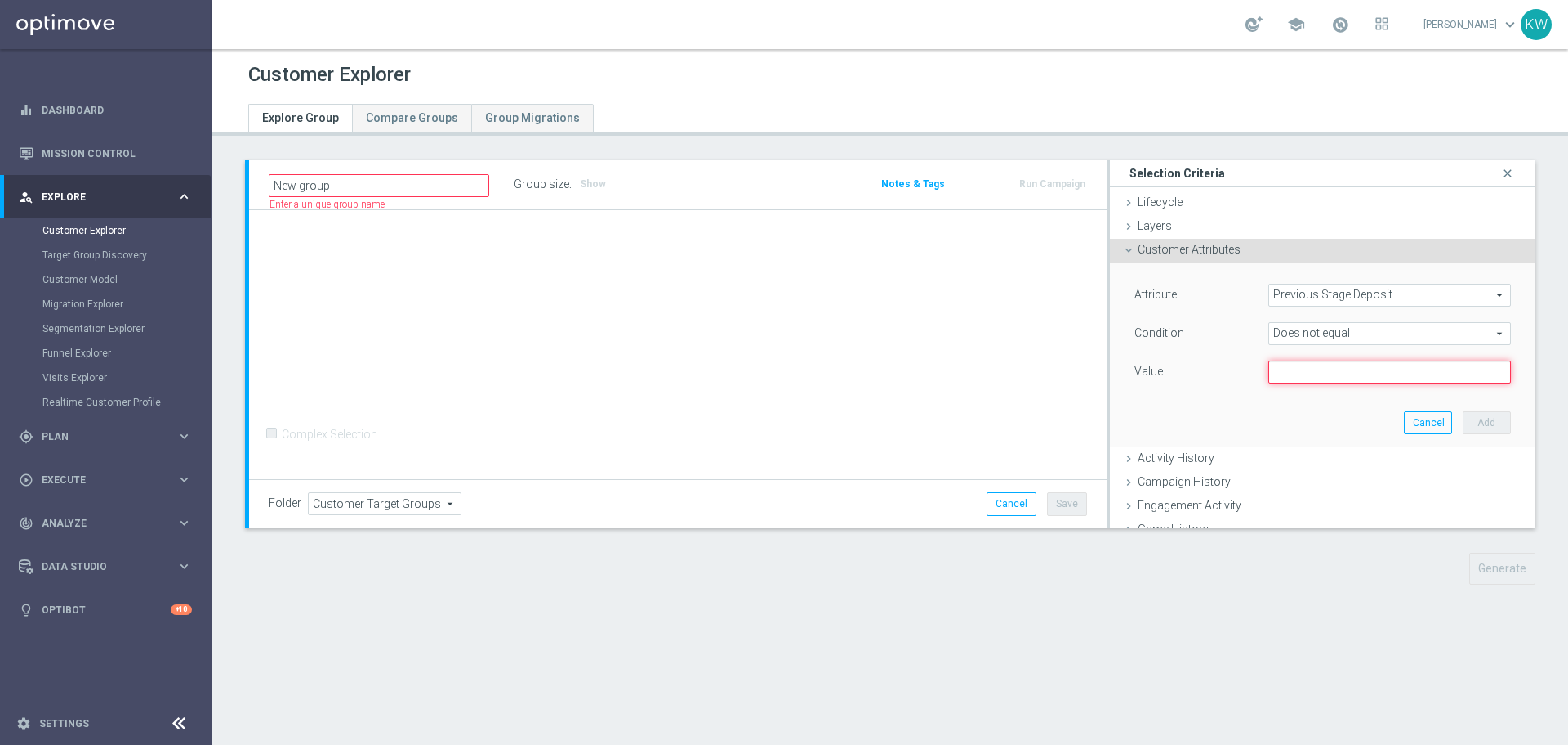
click at [1369, 380] on input "text" at bounding box center [1390, 372] width 243 height 23
click at [1380, 336] on span "Does not equal" at bounding box center [1390, 334] width 241 height 22
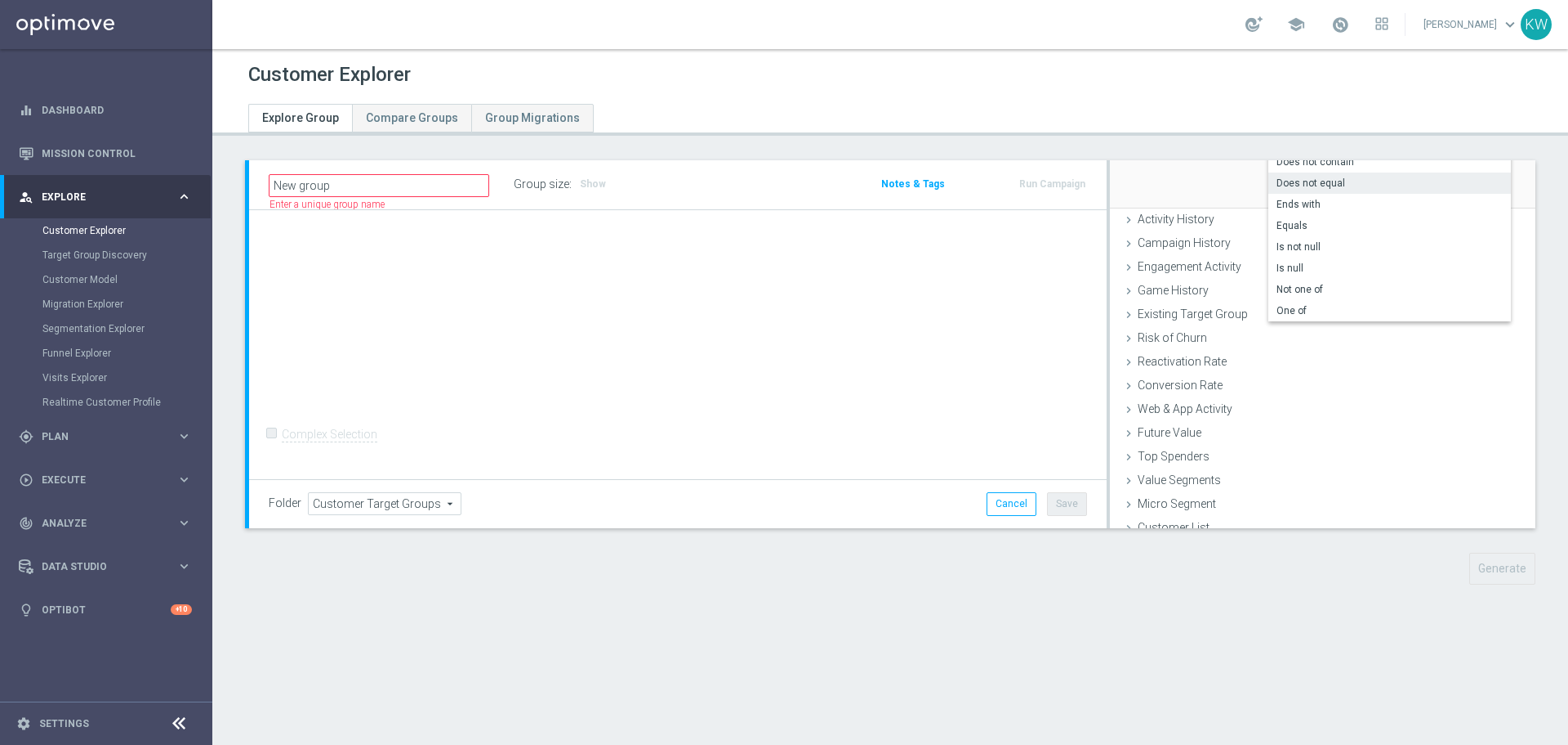
scroll to position [252, 0]
click at [722, 404] on div "+ Add Selection Complex Selection Invalid Expression" at bounding box center [677, 345] width 858 height 270
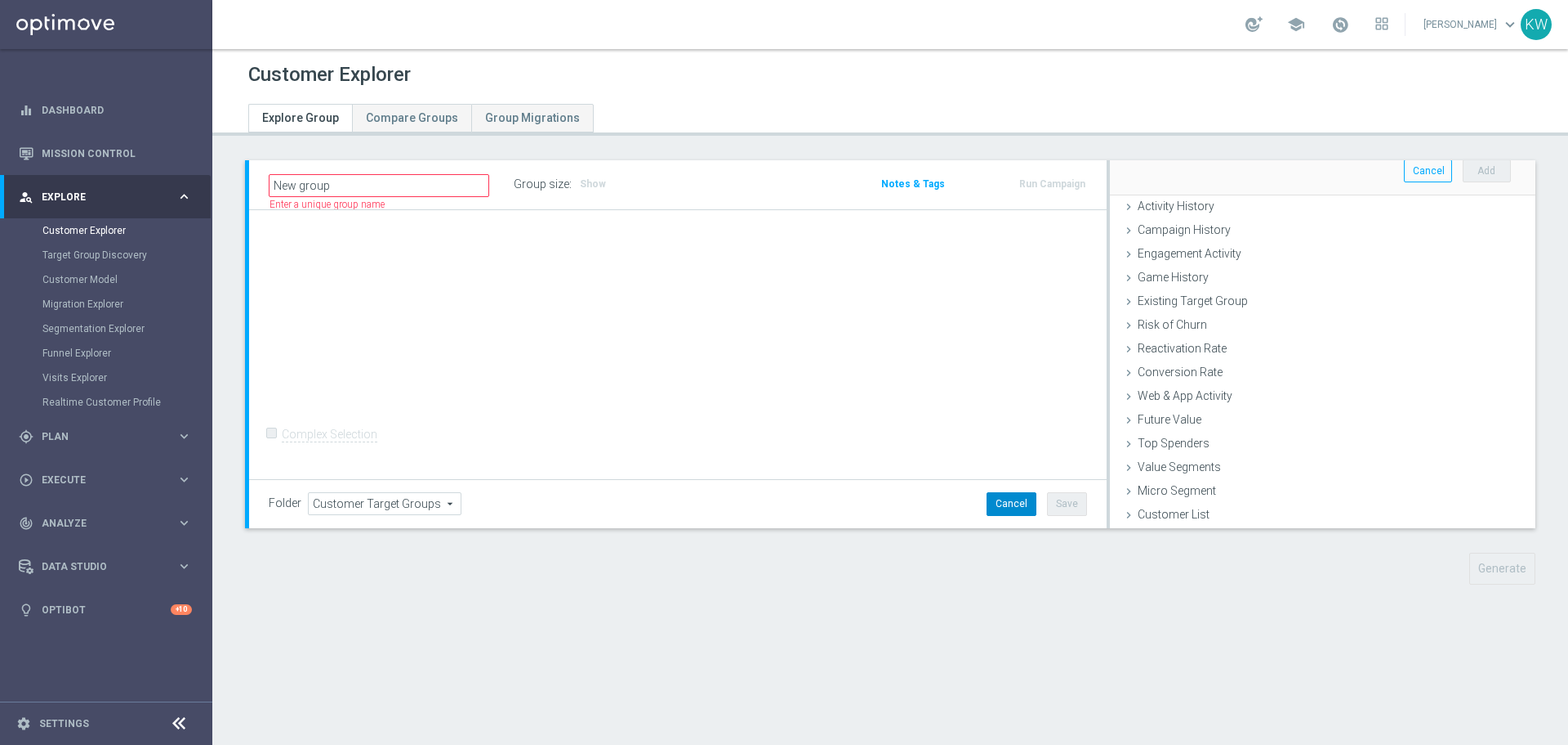
click at [1021, 511] on button "Cancel" at bounding box center [1011, 503] width 49 height 23
type input "Select"
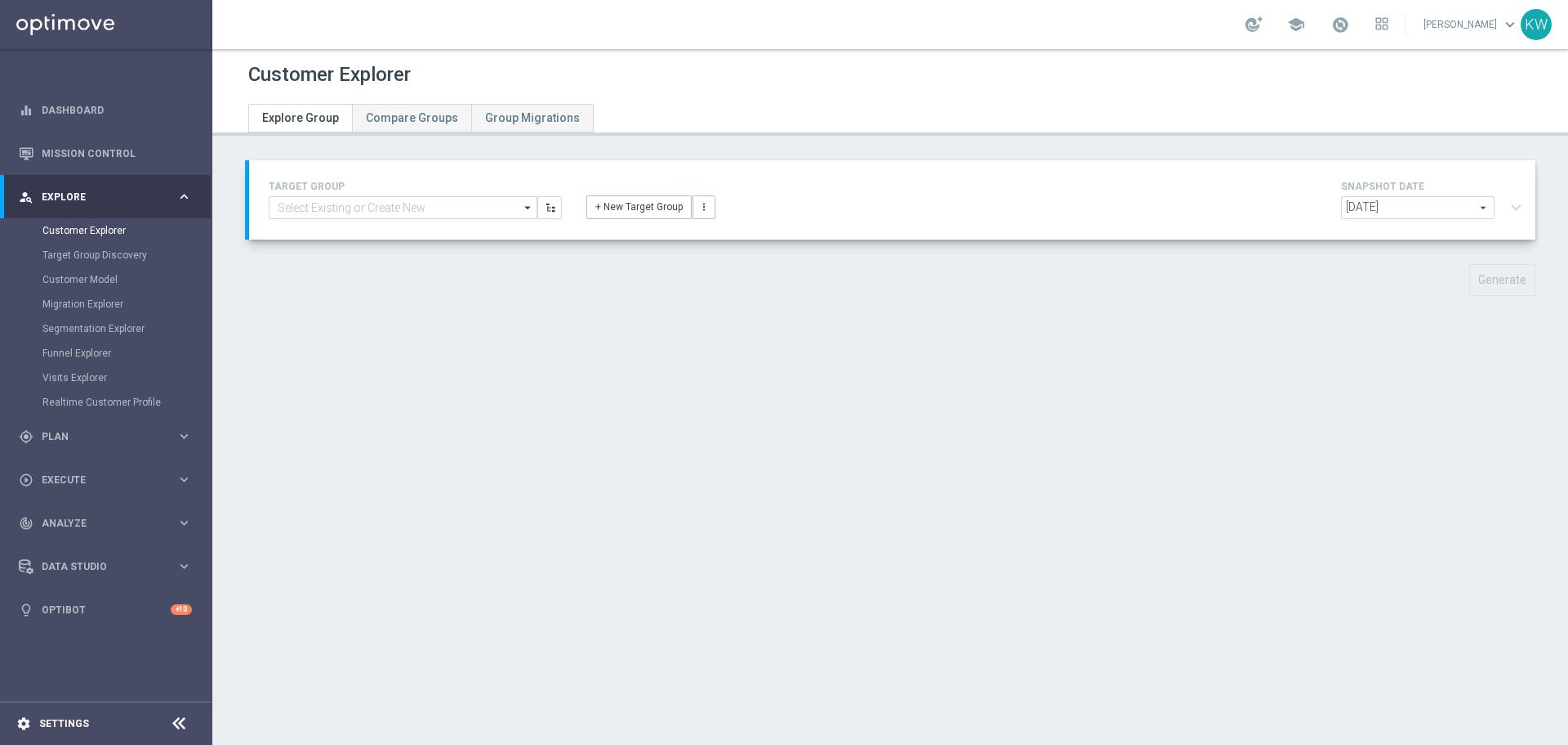
click at [54, 730] on div "settings Settings" at bounding box center [81, 723] width 163 height 15
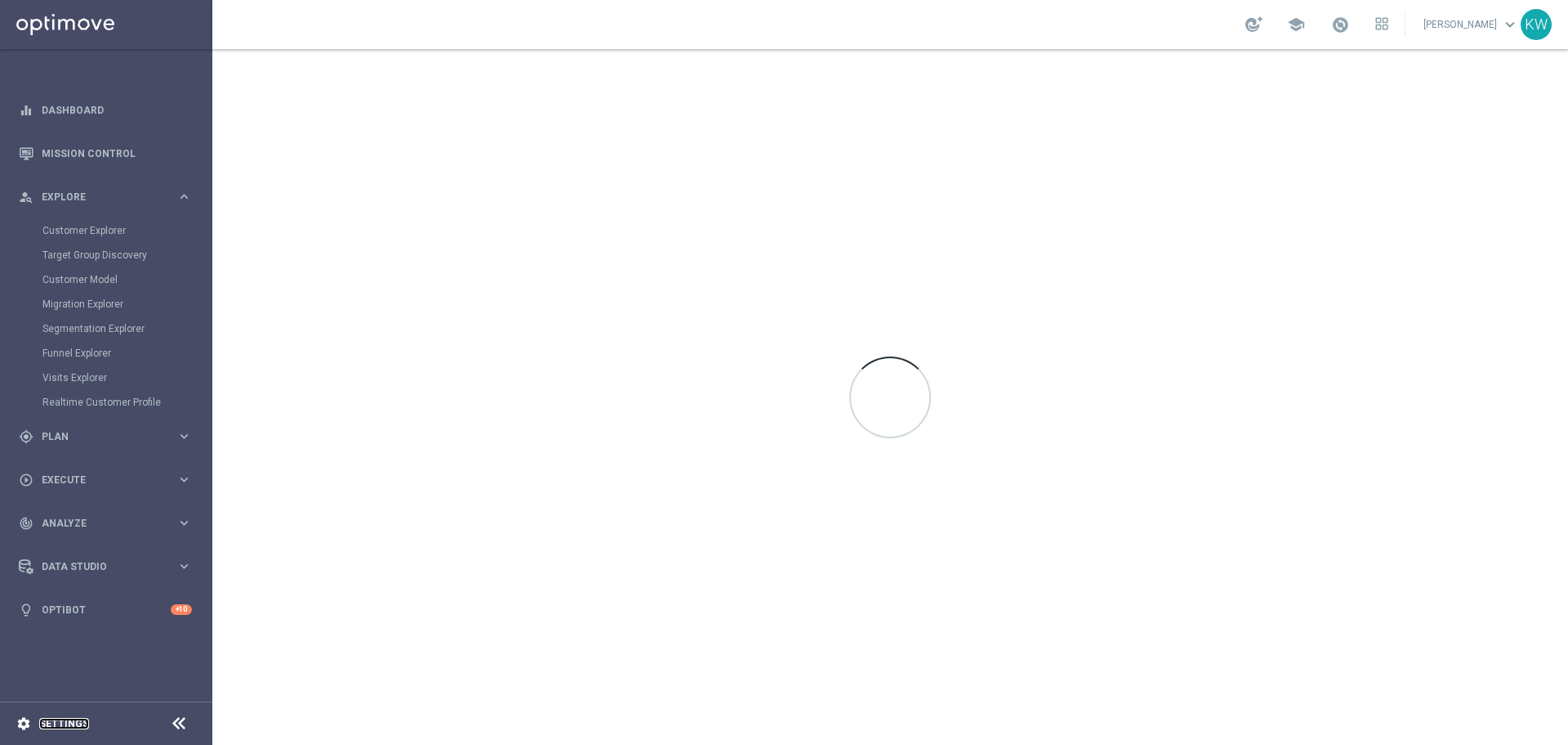
click at [55, 720] on link "Settings" at bounding box center [64, 723] width 49 height 10
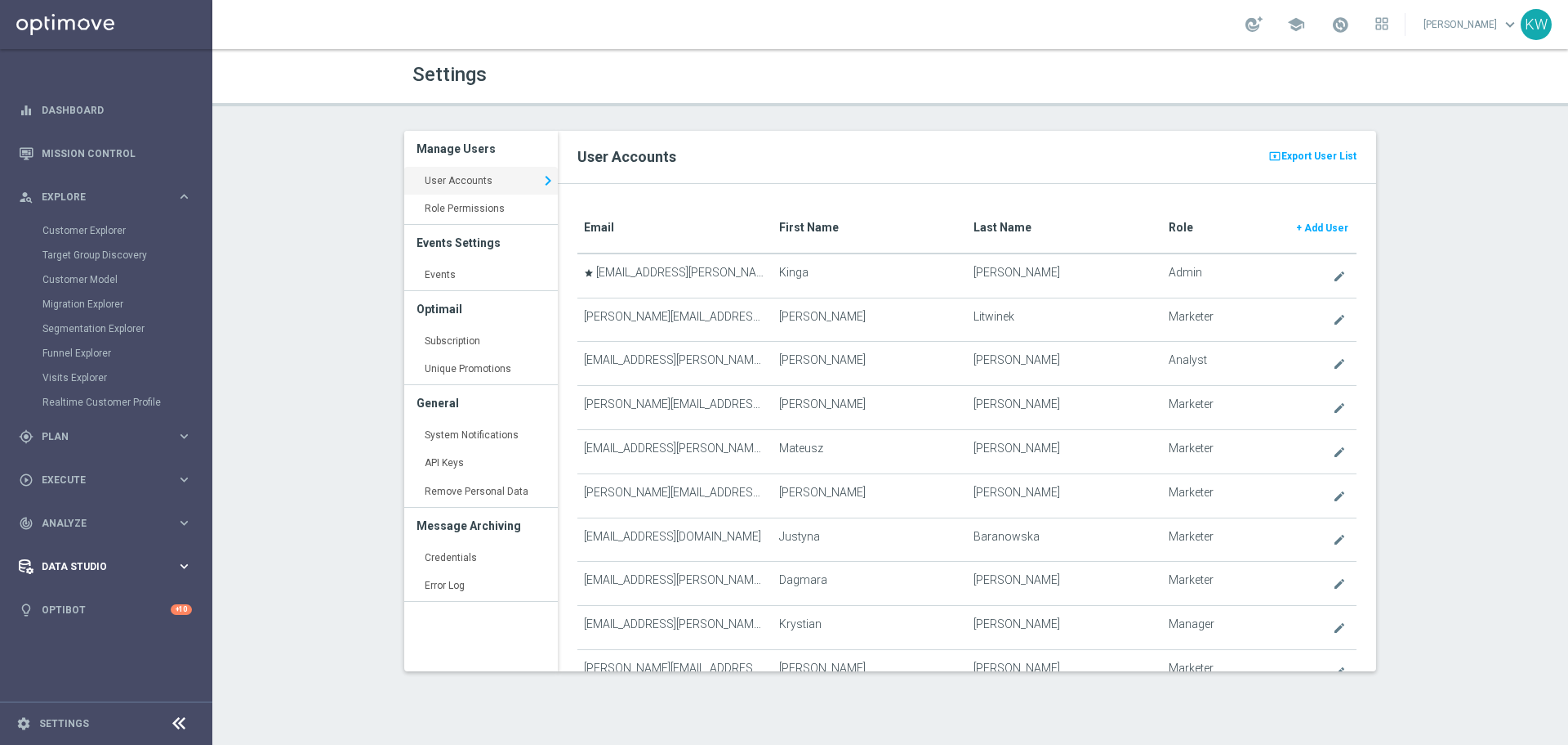
click at [89, 569] on span "Data Studio" at bounding box center [109, 566] width 134 height 10
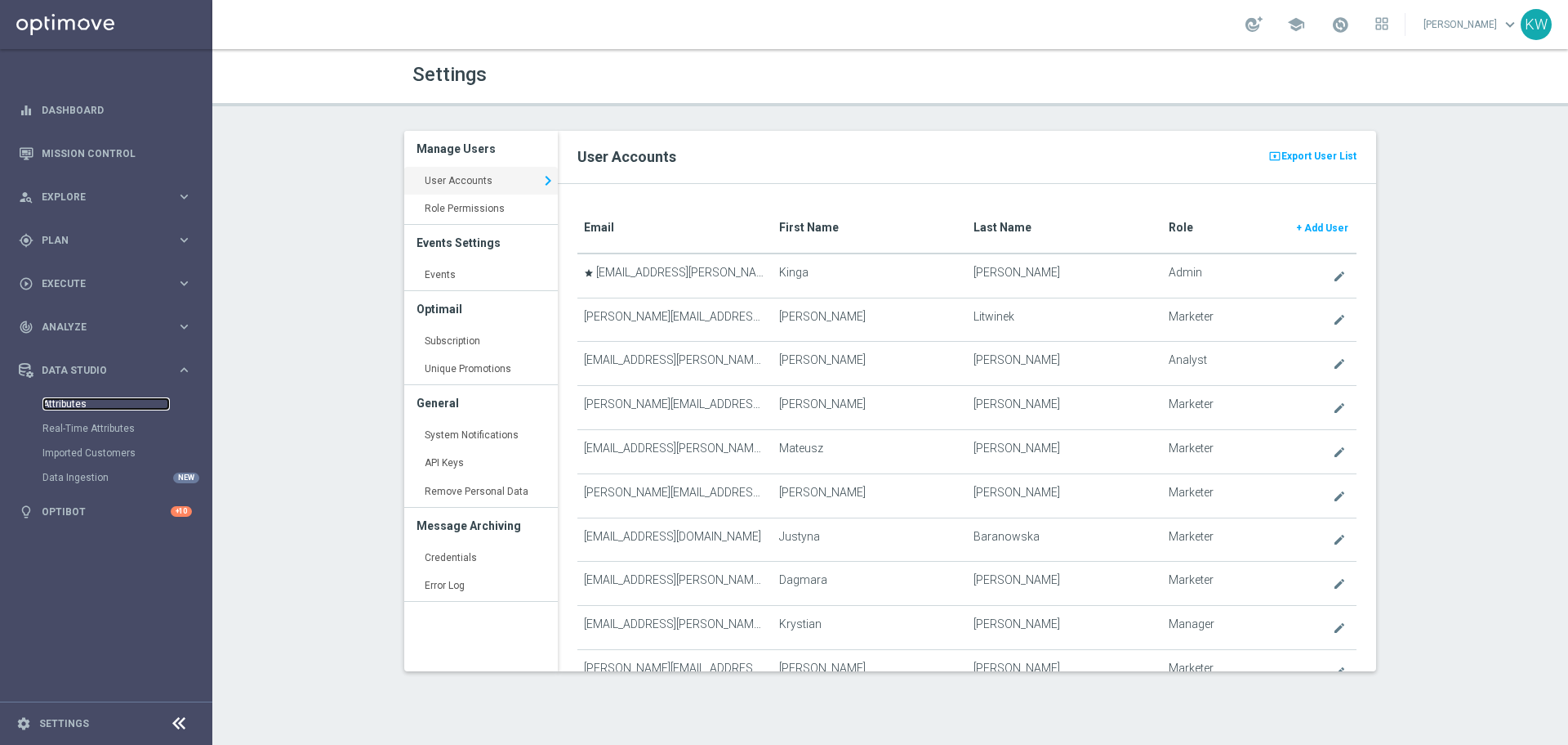
click at [99, 401] on link "Attributes" at bounding box center [106, 403] width 127 height 13
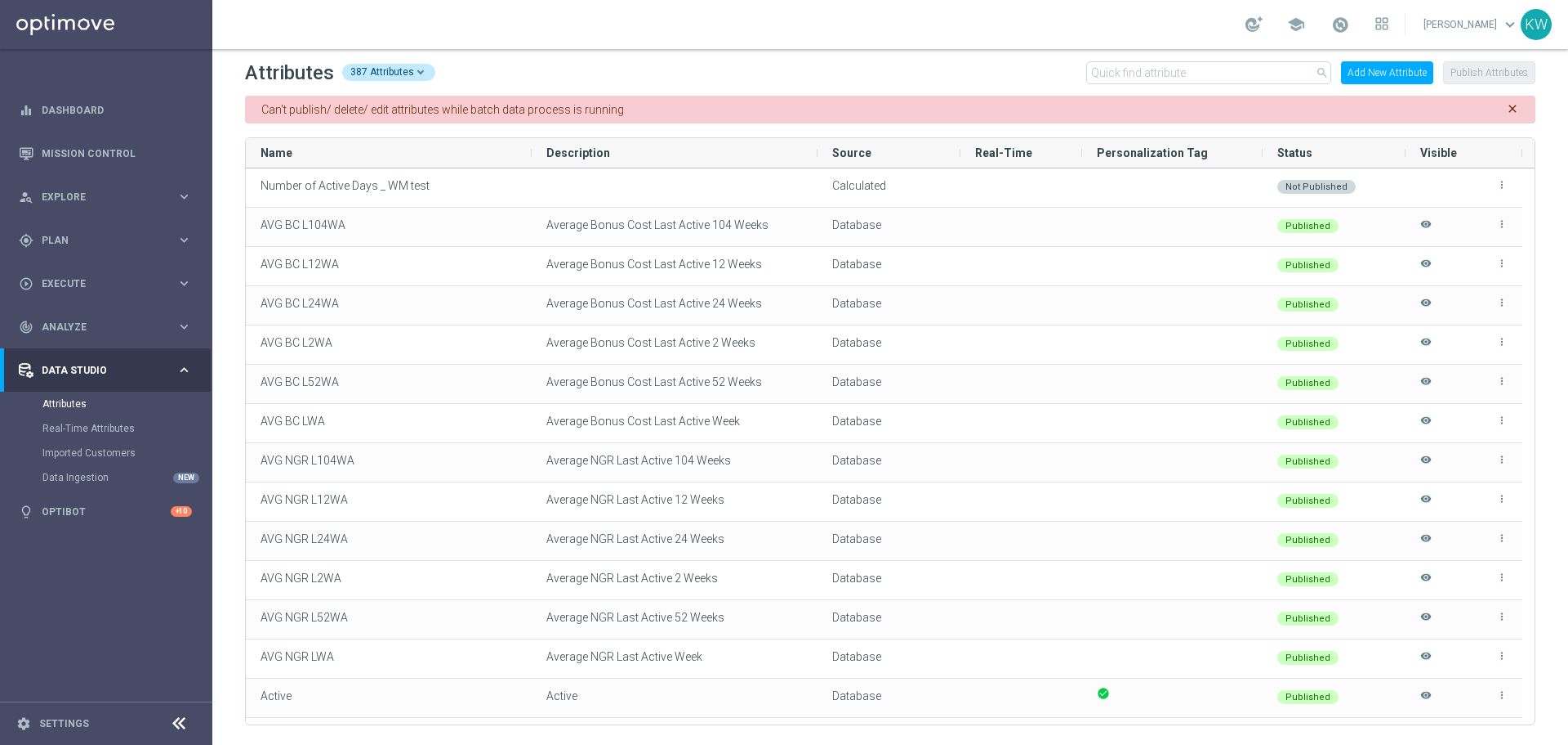
click at [1375, 72] on button "Add New Attribute" at bounding box center [1386, 72] width 92 height 23
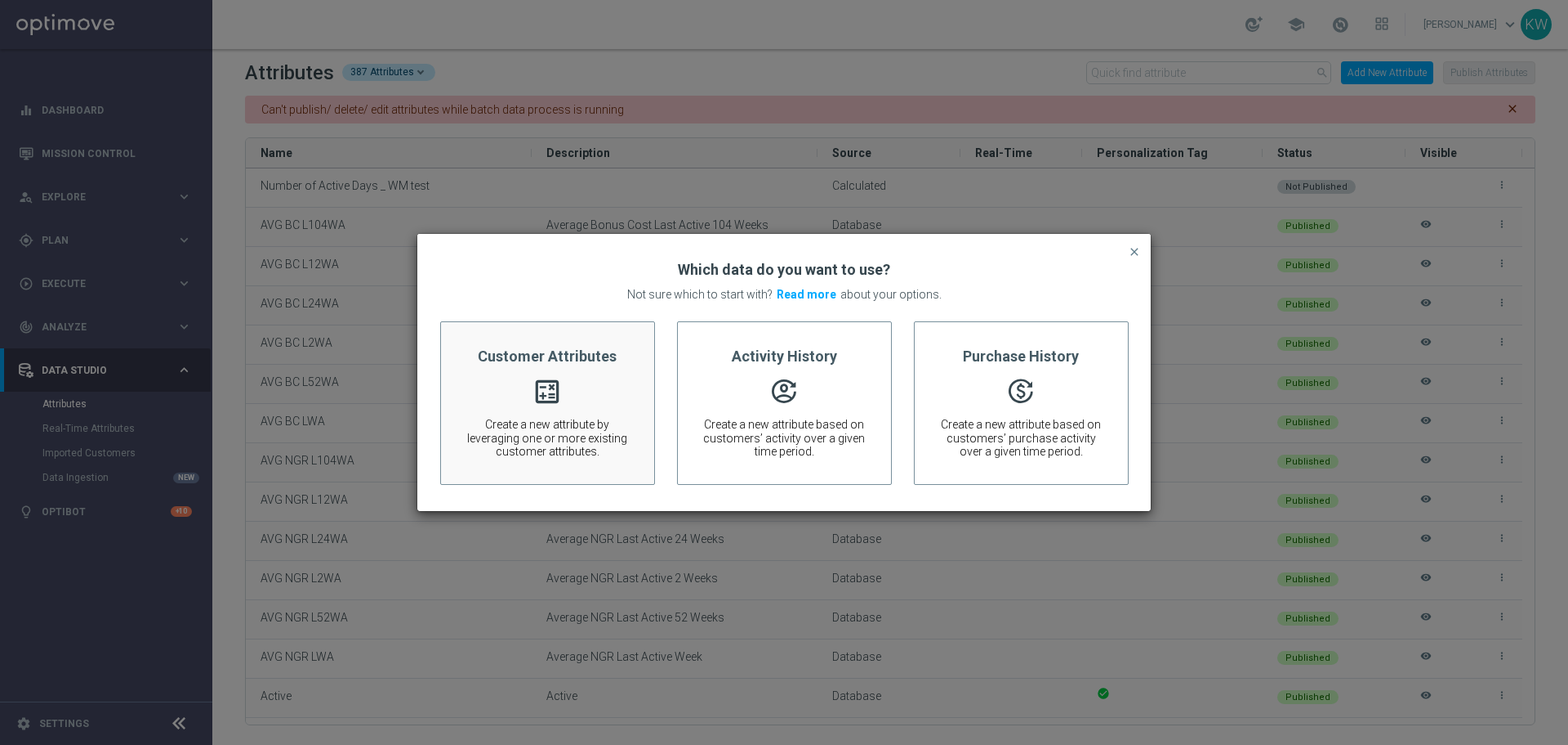
click at [556, 420] on span "Create a new attribute by leveraging one or more existing customer attributes." at bounding box center [548, 438] width 164 height 41
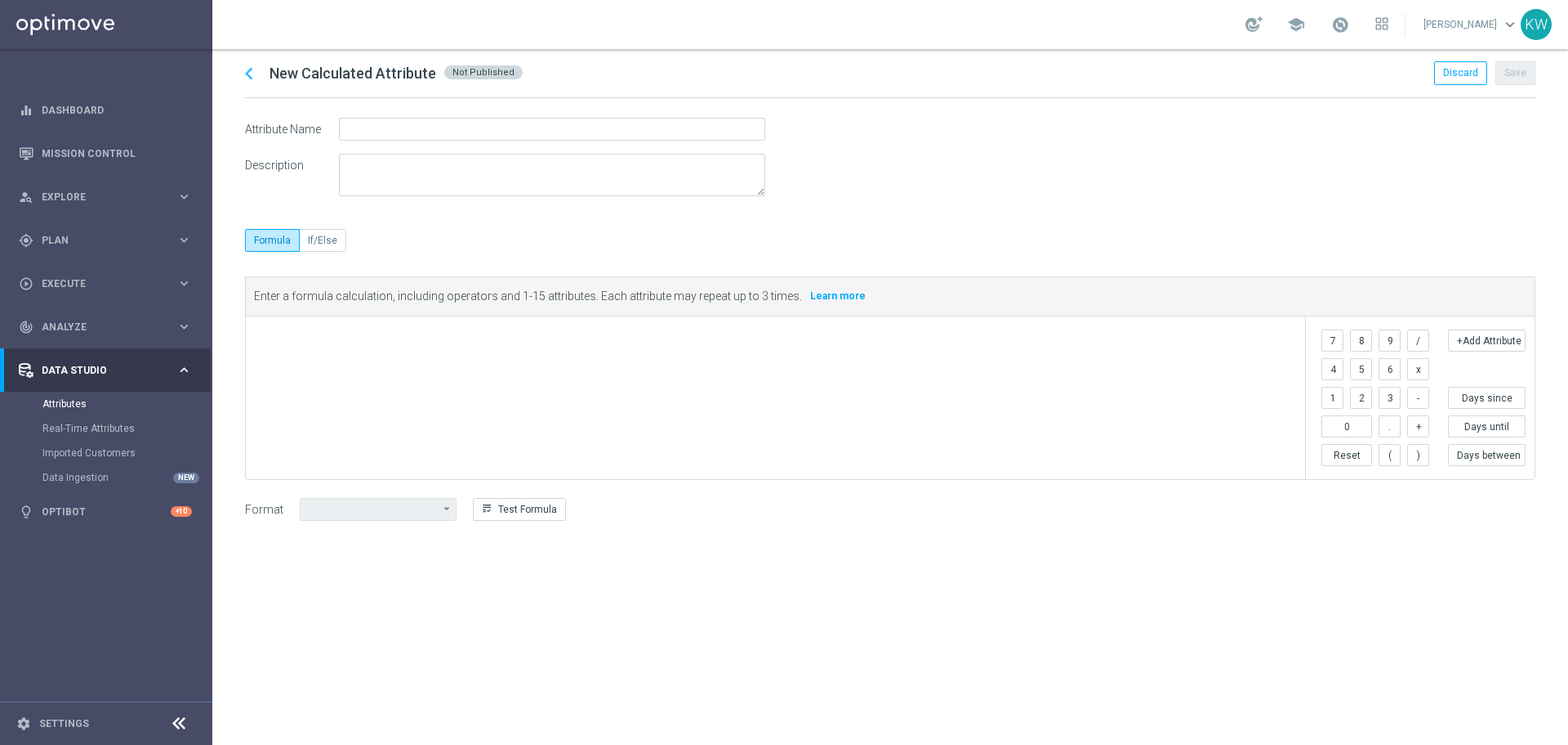
click at [422, 369] on div "​" at bounding box center [775, 397] width 1059 height 163
click at [342, 246] on label "If/Else" at bounding box center [323, 240] width 46 height 23
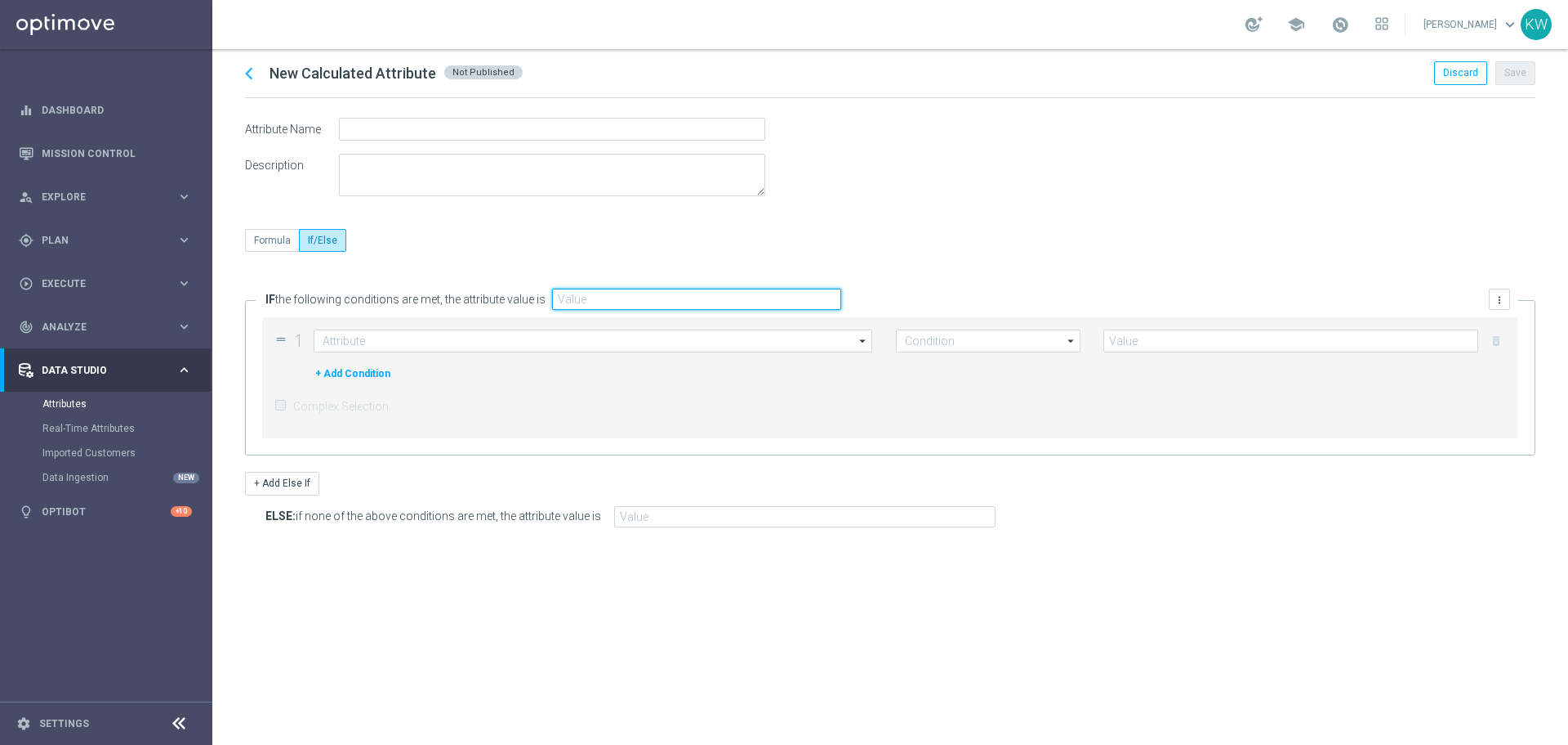
click at [579, 298] on input "text" at bounding box center [696, 299] width 289 height 22
type input "Yes"
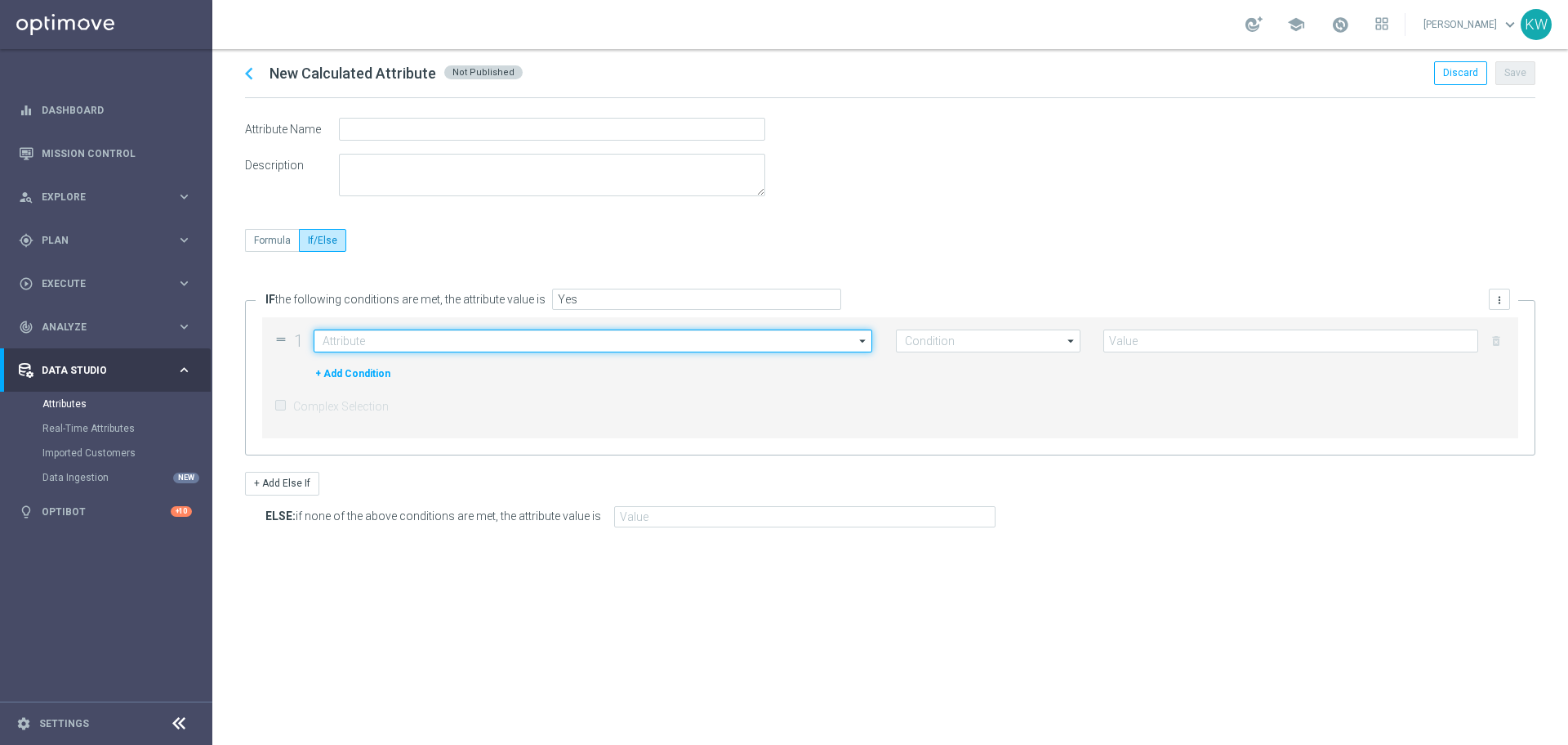
click at [512, 337] on input at bounding box center [593, 340] width 559 height 23
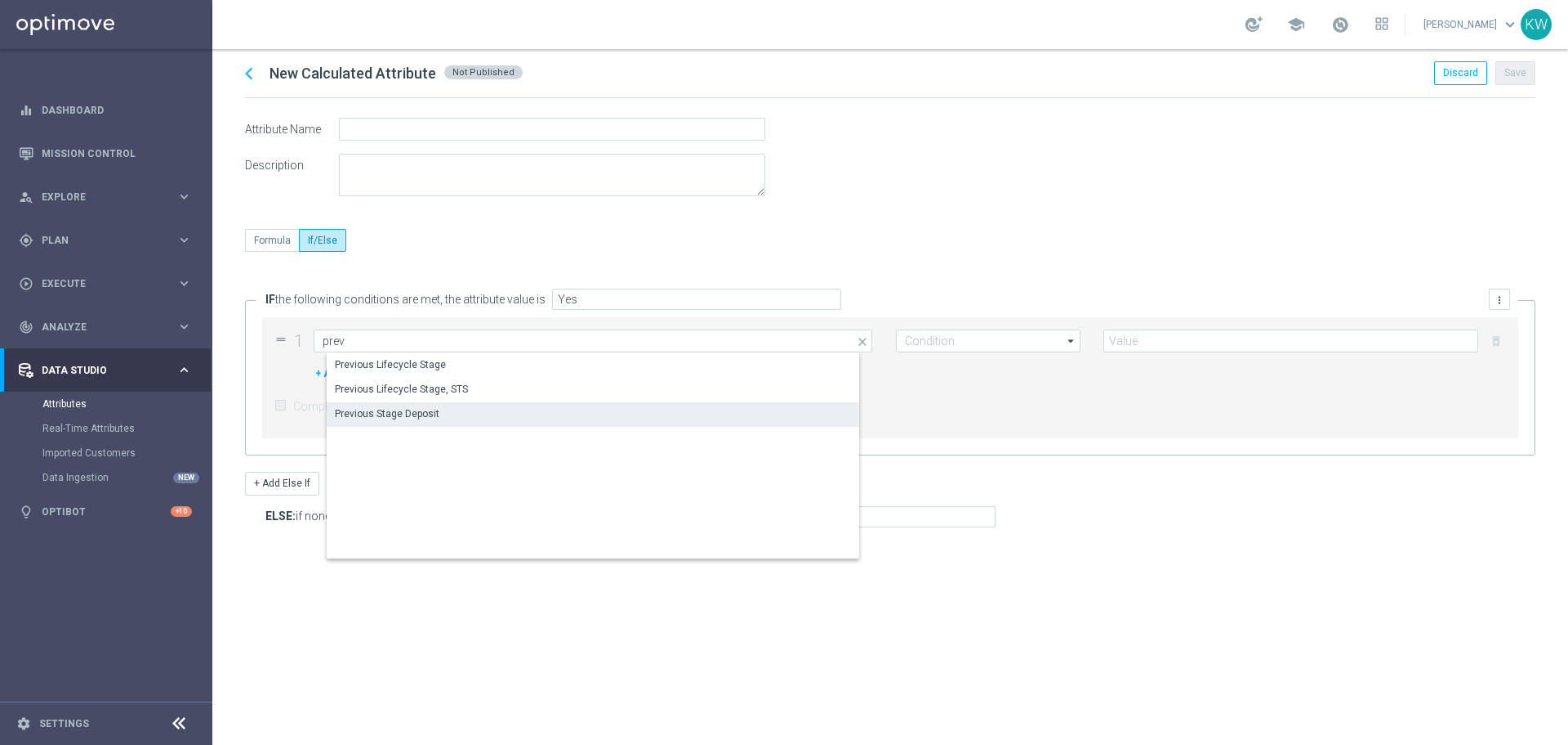
click at [489, 417] on div "Previous Stage Deposit" at bounding box center [606, 413] width 559 height 23
type input "Previous Stage Deposit"
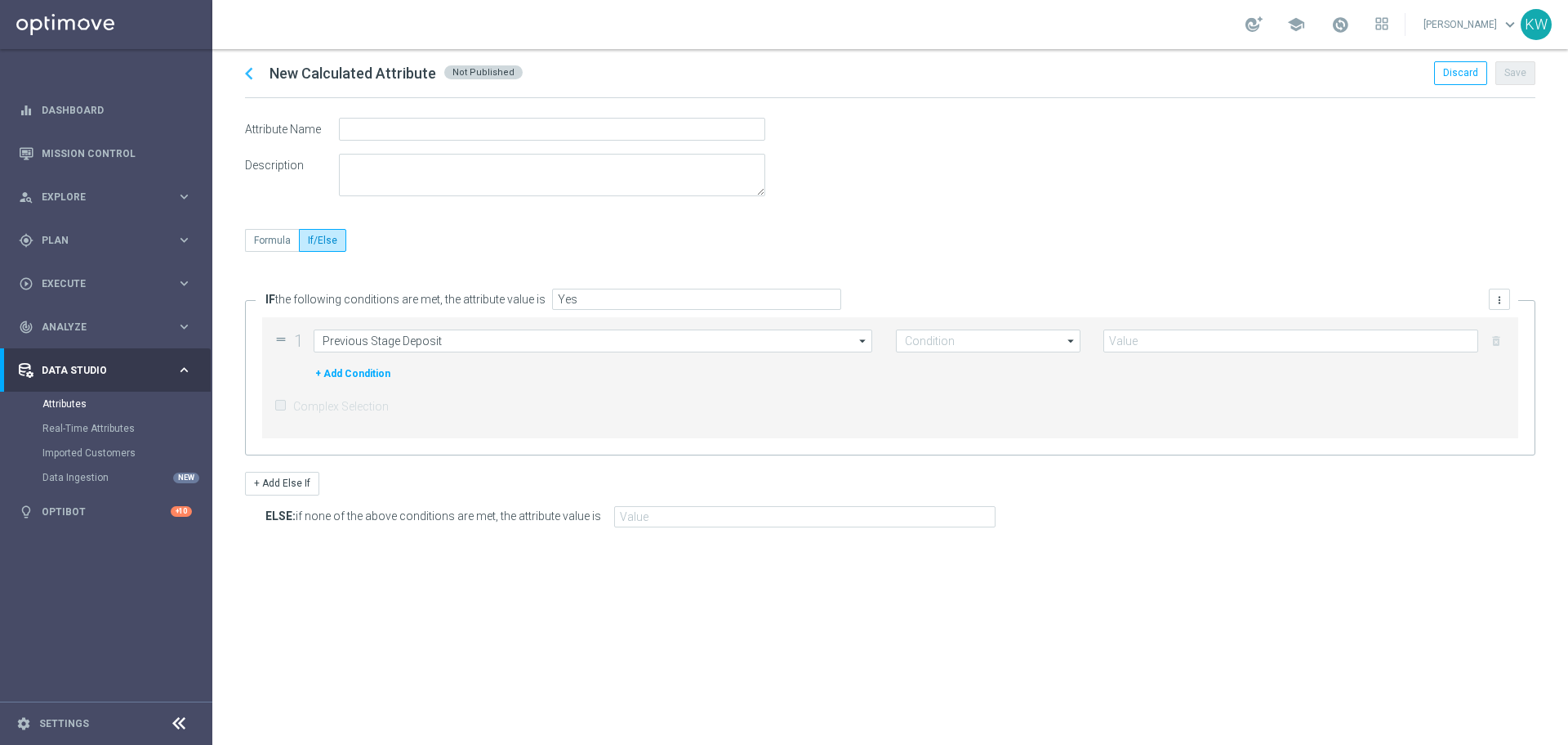
click at [1093, 337] on form "Previous Stage Deposit Previous Stage Deposit arrow_drop_down Drag here to set …" at bounding box center [897, 340] width 1165 height 23
click at [1035, 339] on input at bounding box center [988, 340] width 185 height 23
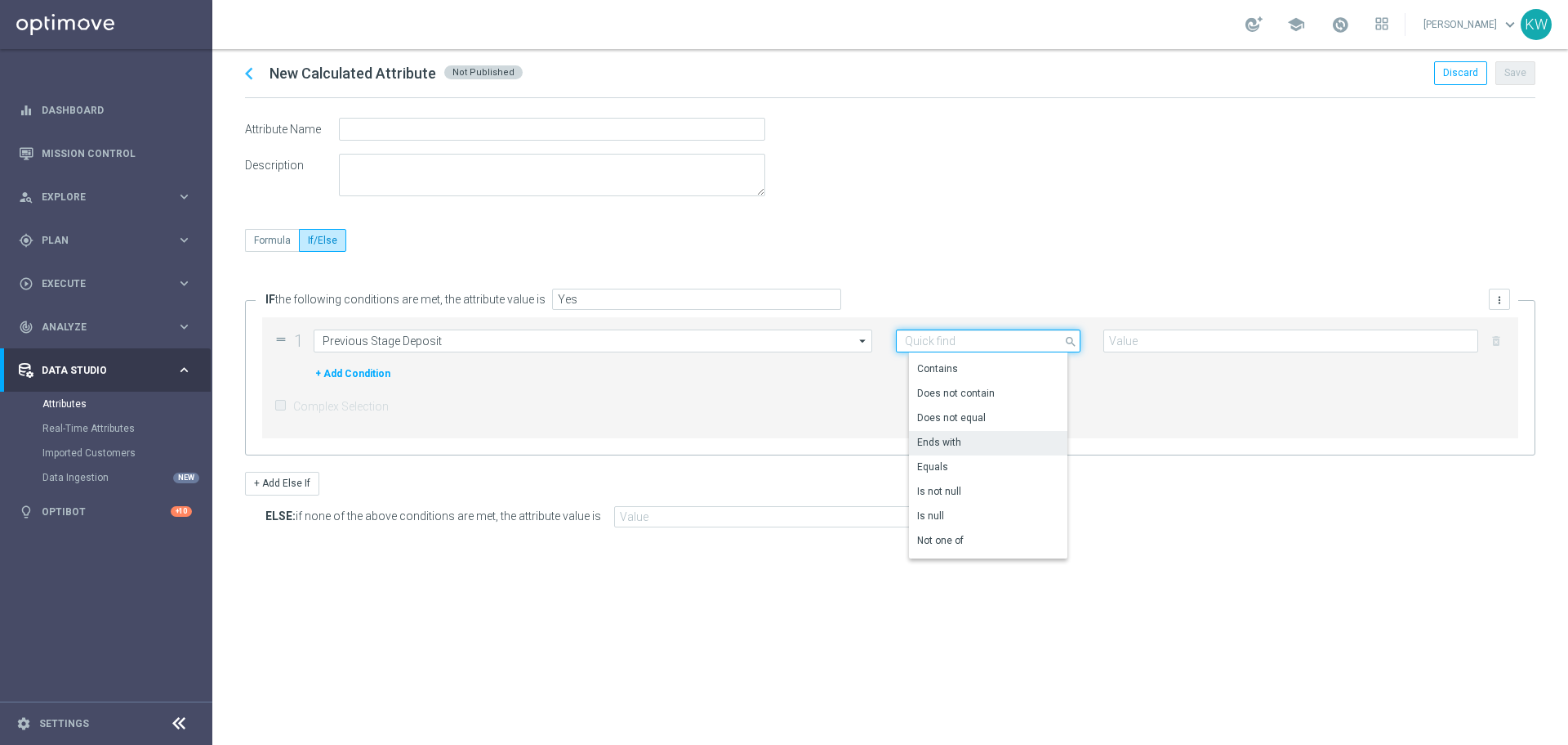
scroll to position [41, 0]
click at [1192, 410] on div "Complex Selection" at bounding box center [891, 406] width 1232 height 35
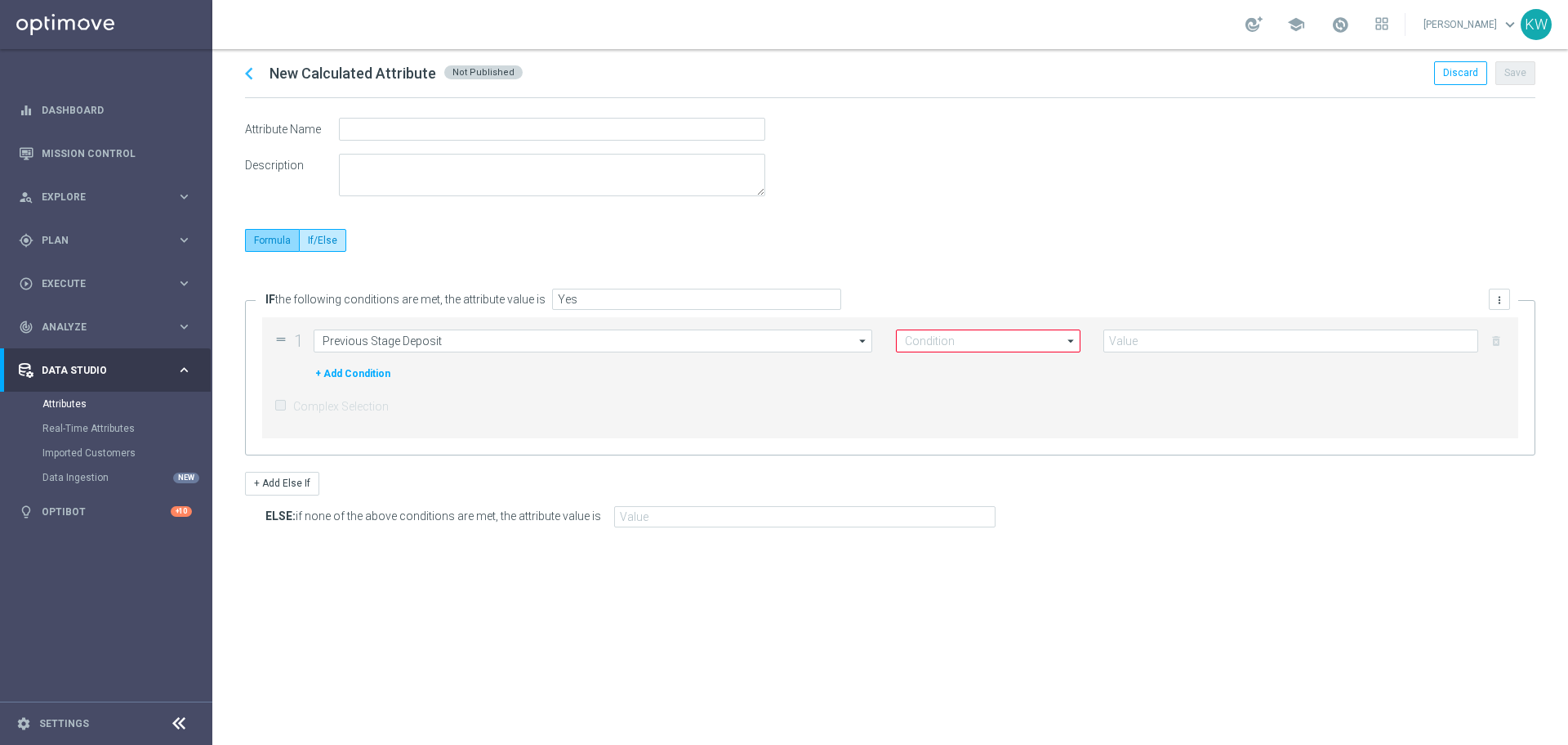
click at [281, 247] on label "Formula" at bounding box center [272, 240] width 54 height 23
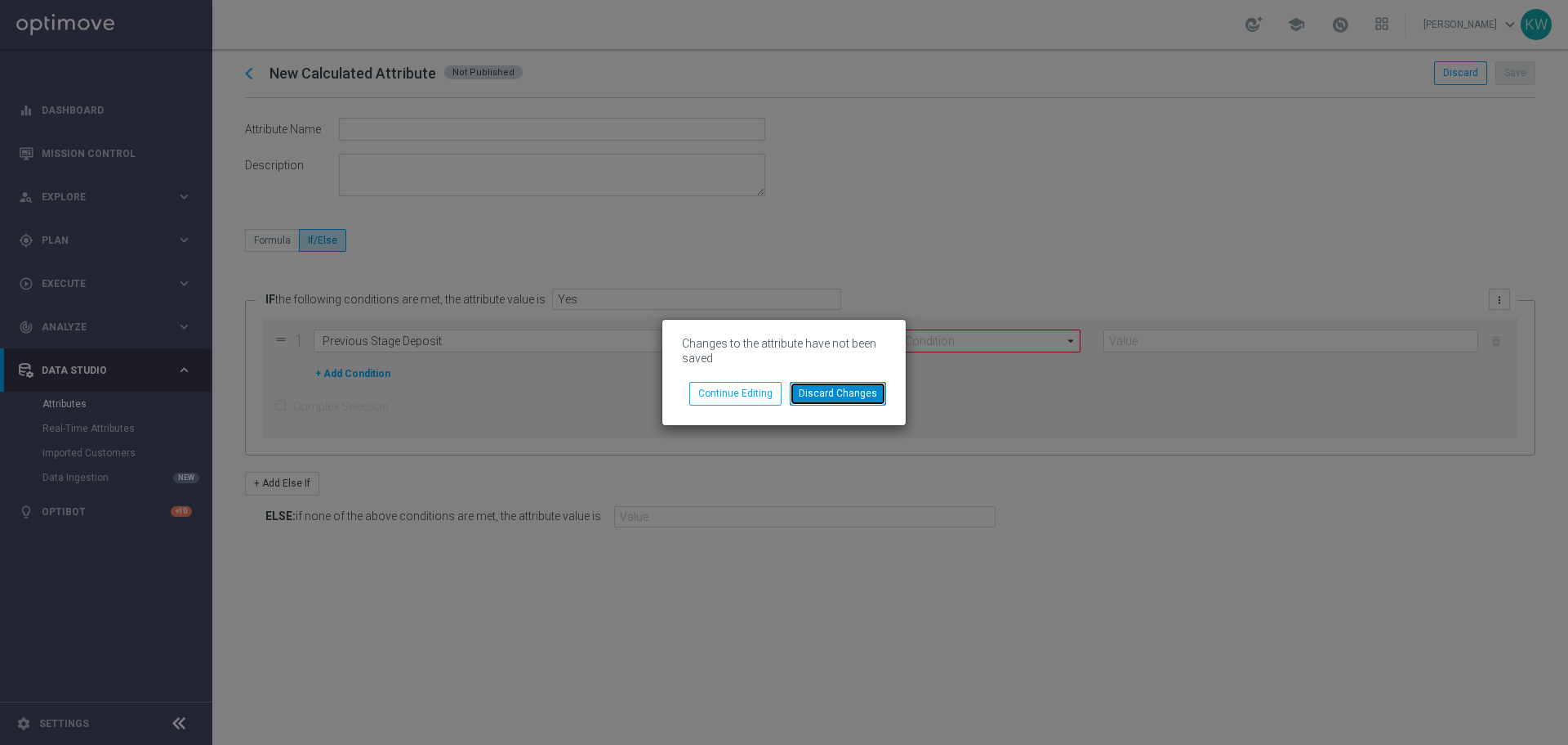
click at [864, 402] on button "Discard Changes" at bounding box center [838, 392] width 97 height 23
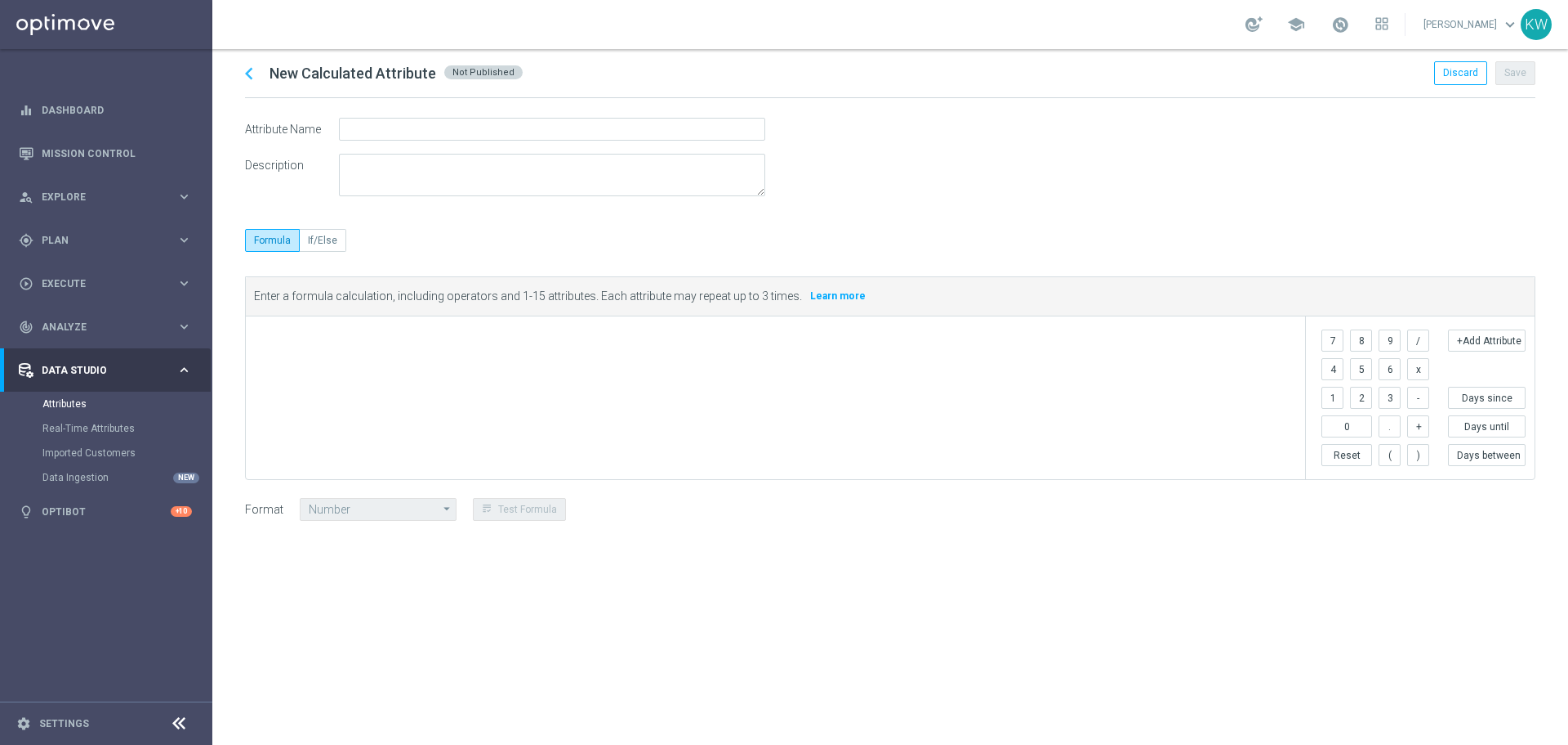
click at [457, 375] on div "​" at bounding box center [775, 397] width 1059 height 163
click at [254, 71] on icon "chevron_left" at bounding box center [249, 73] width 25 height 25
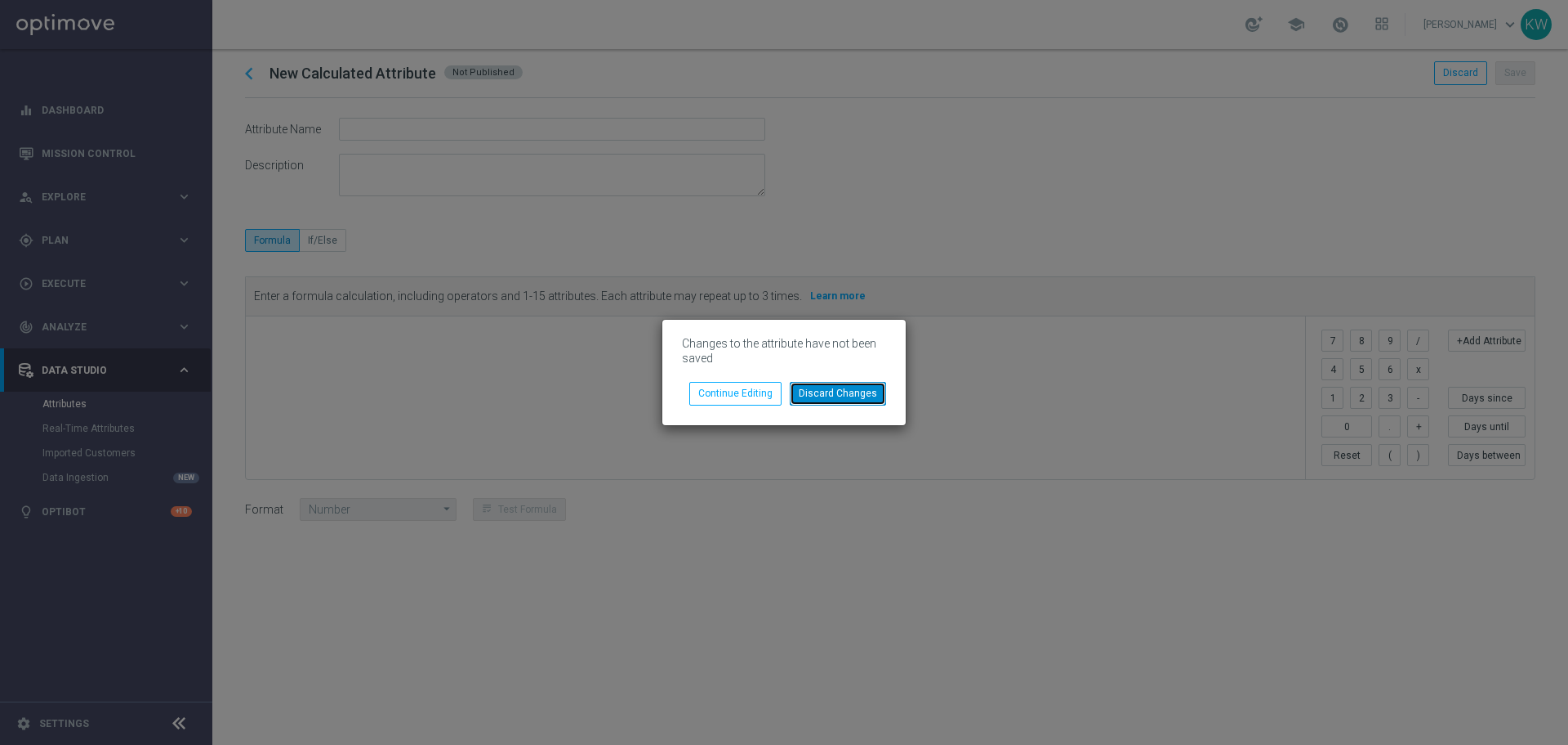
click at [877, 390] on button "Discard Changes" at bounding box center [838, 392] width 97 height 23
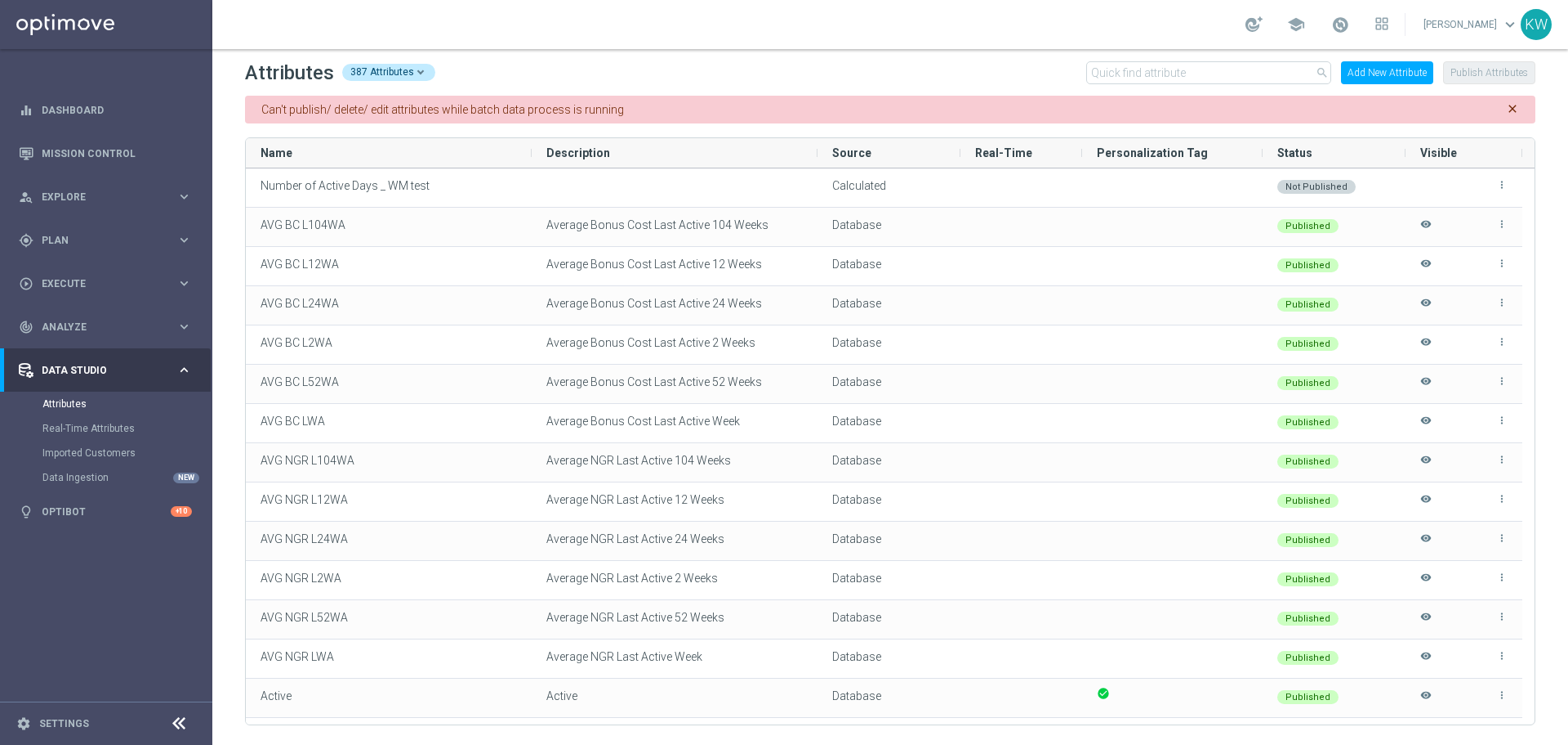
click at [1396, 70] on button "Add New Attribute" at bounding box center [1386, 72] width 92 height 23
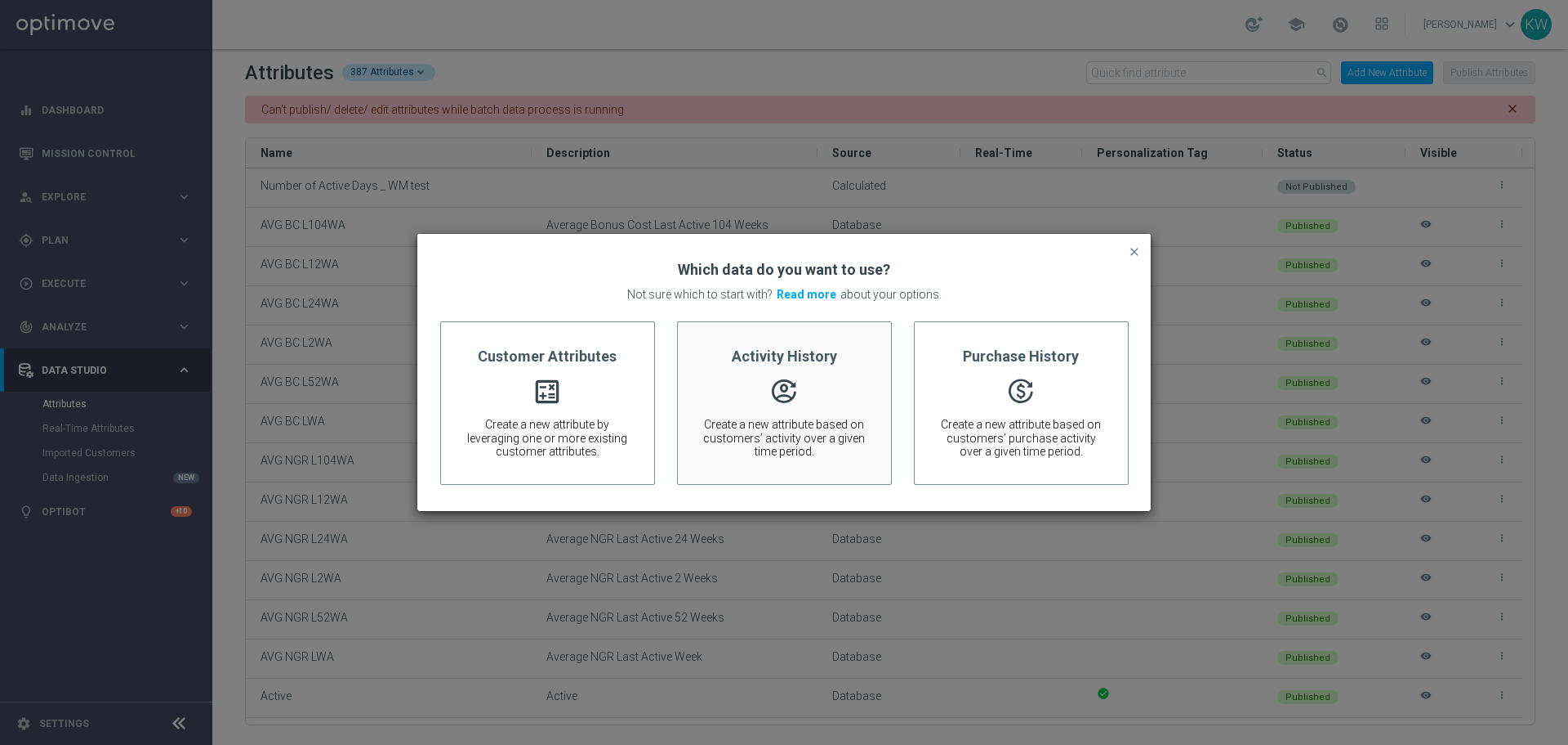
click at [759, 397] on span "" at bounding box center [784, 391] width 164 height 18
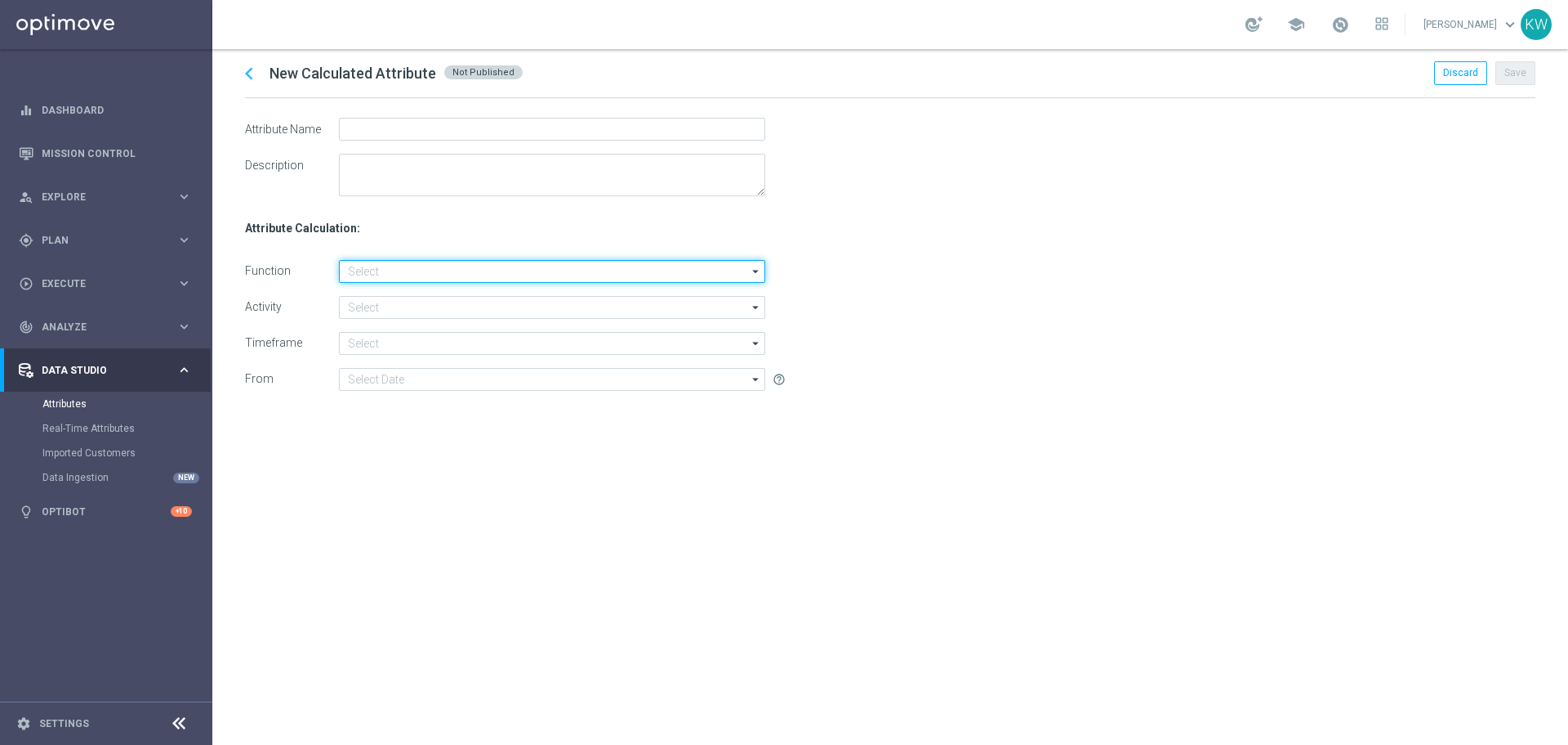
click at [493, 269] on input at bounding box center [552, 271] width 427 height 23
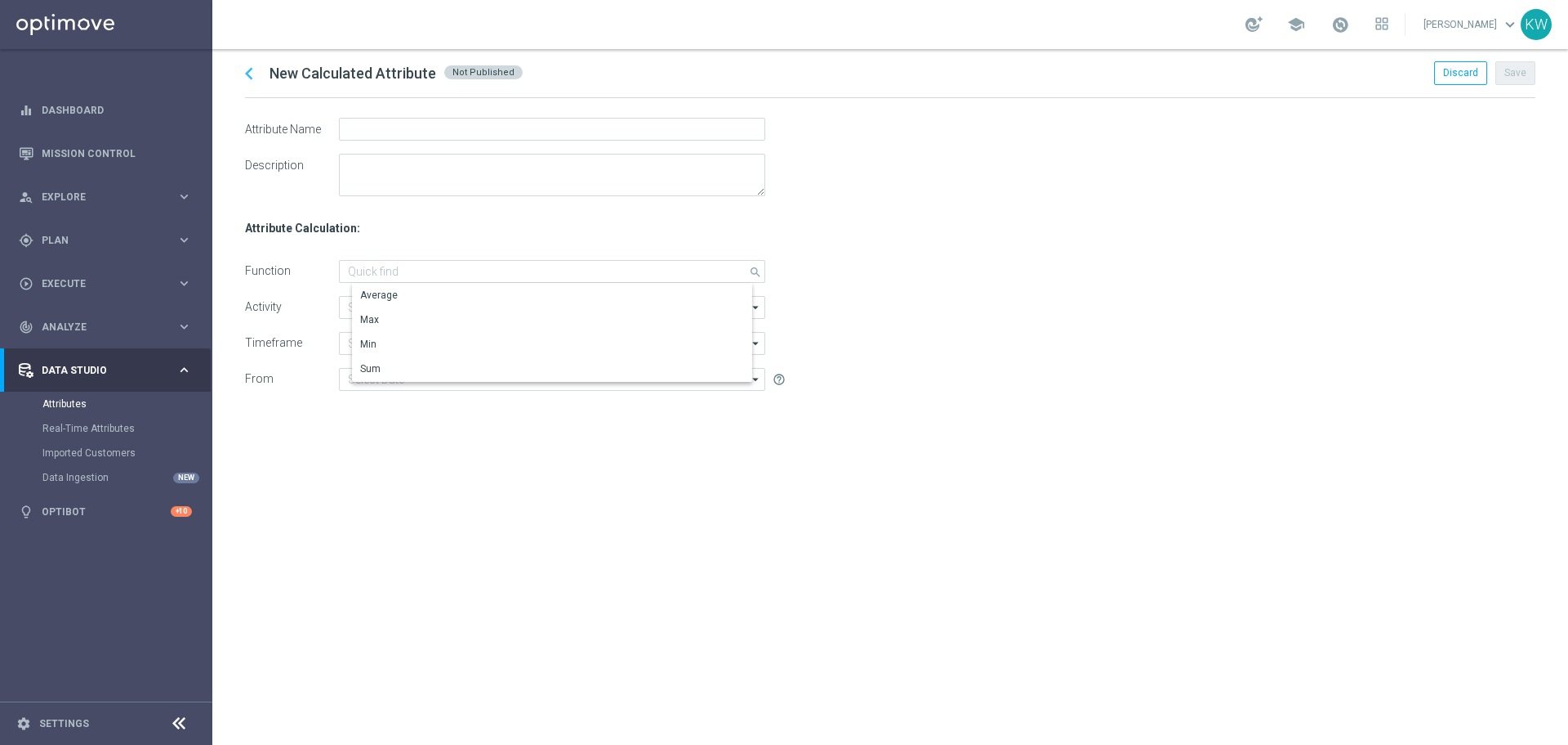
click at [317, 263] on div "Function" at bounding box center [291, 271] width 94 height 23
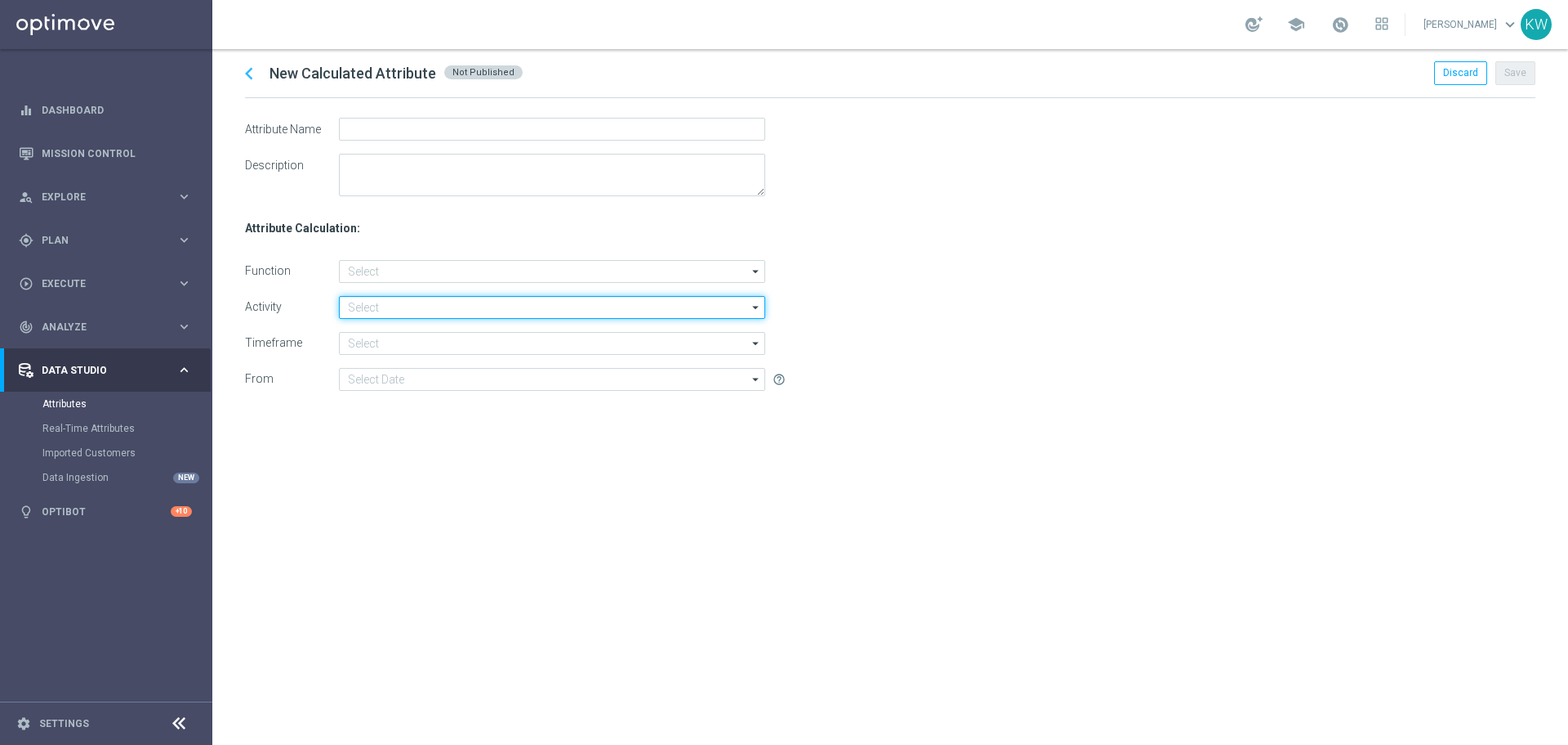
click at [390, 309] on input at bounding box center [552, 306] width 427 height 23
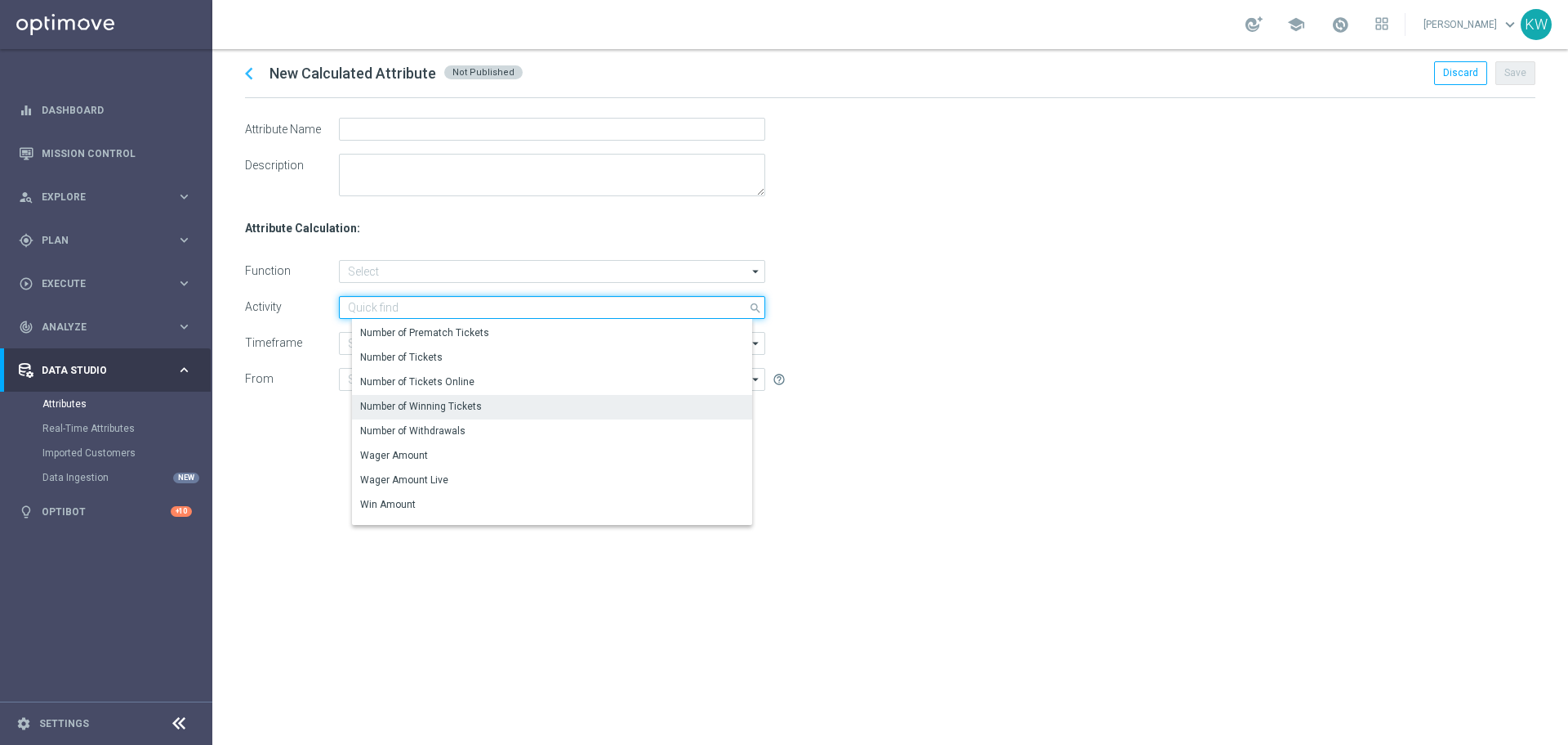
scroll to position [580, 0]
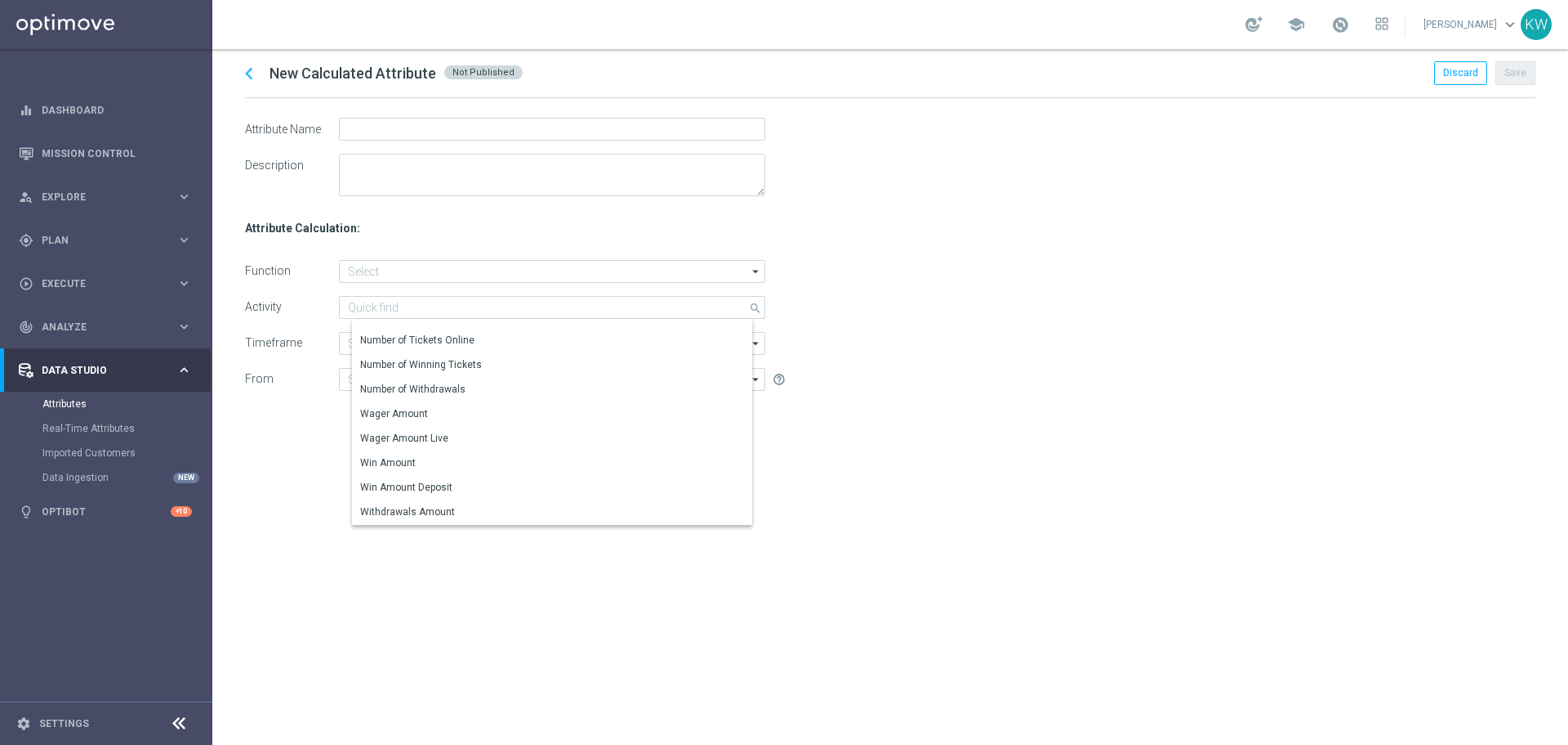
click at [447, 570] on div "chevron_left New Calculated Attribute Not Published Discard Save Attribute Name…" at bounding box center [890, 397] width 1356 height 696
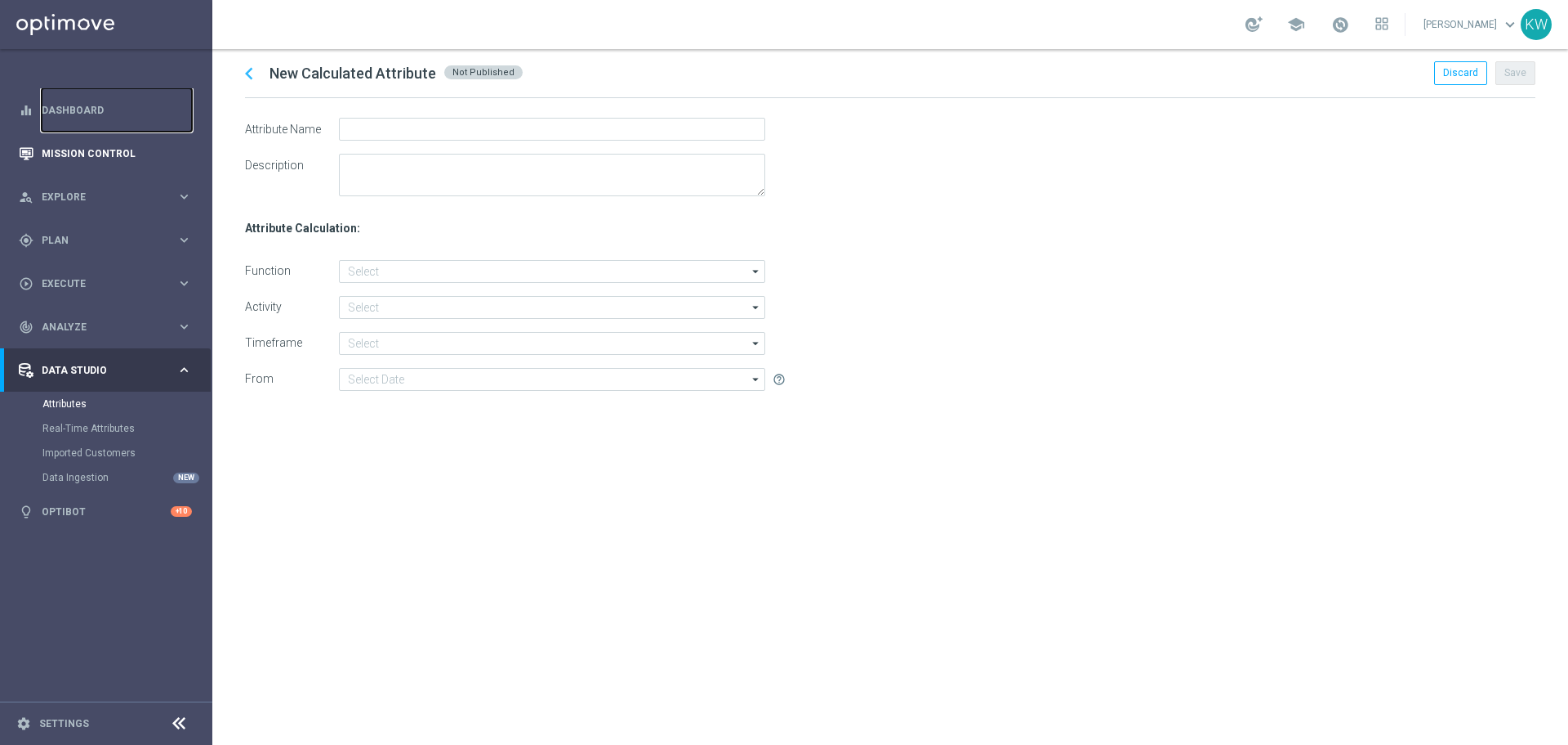
drag, startPoint x: 91, startPoint y: 109, endPoint x: 89, endPoint y: 155, distance: 46.0
click at [91, 110] on link "Dashboard" at bounding box center [117, 110] width 150 height 43
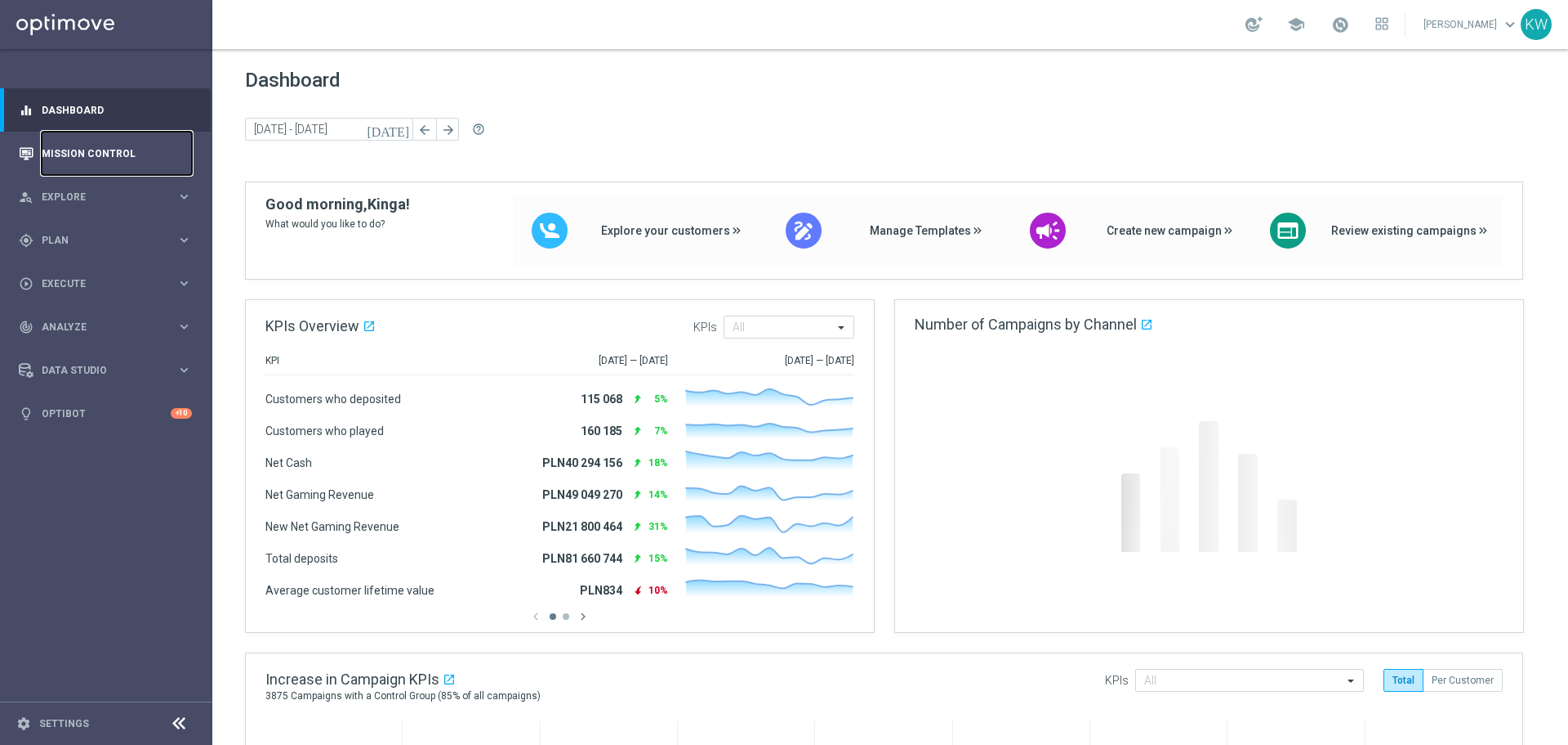
click at [97, 161] on link "Mission Control" at bounding box center [117, 153] width 150 height 43
